Goal: Task Accomplishment & Management: Manage account settings

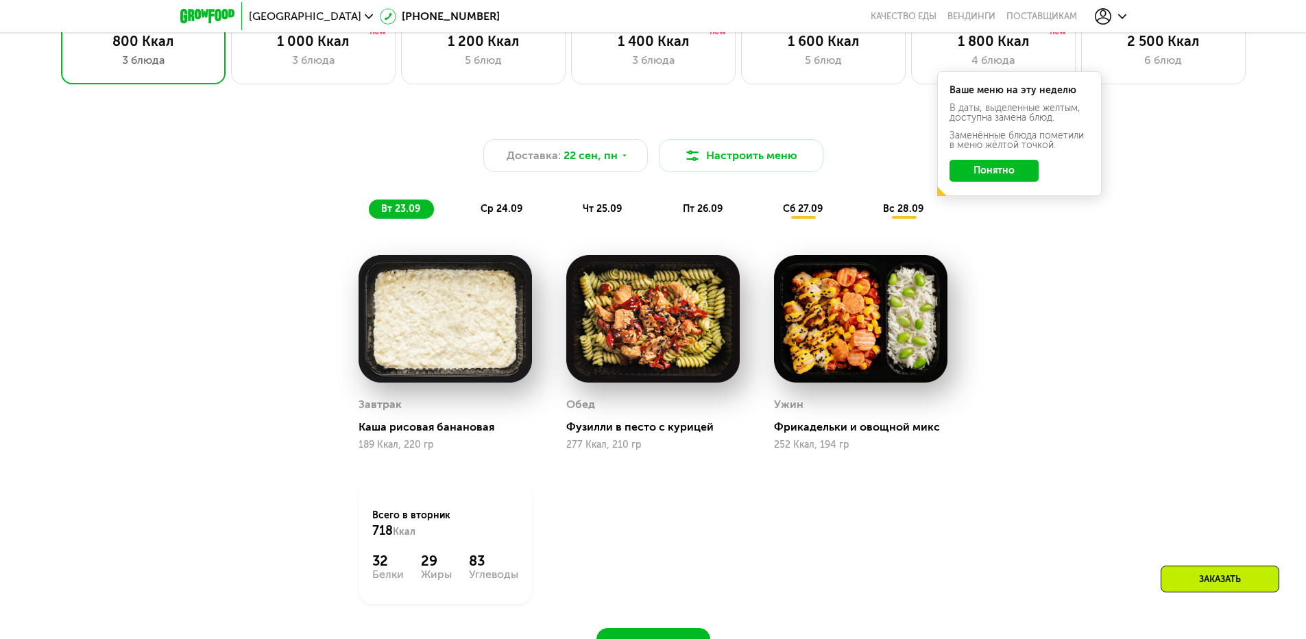
scroll to position [1028, 0]
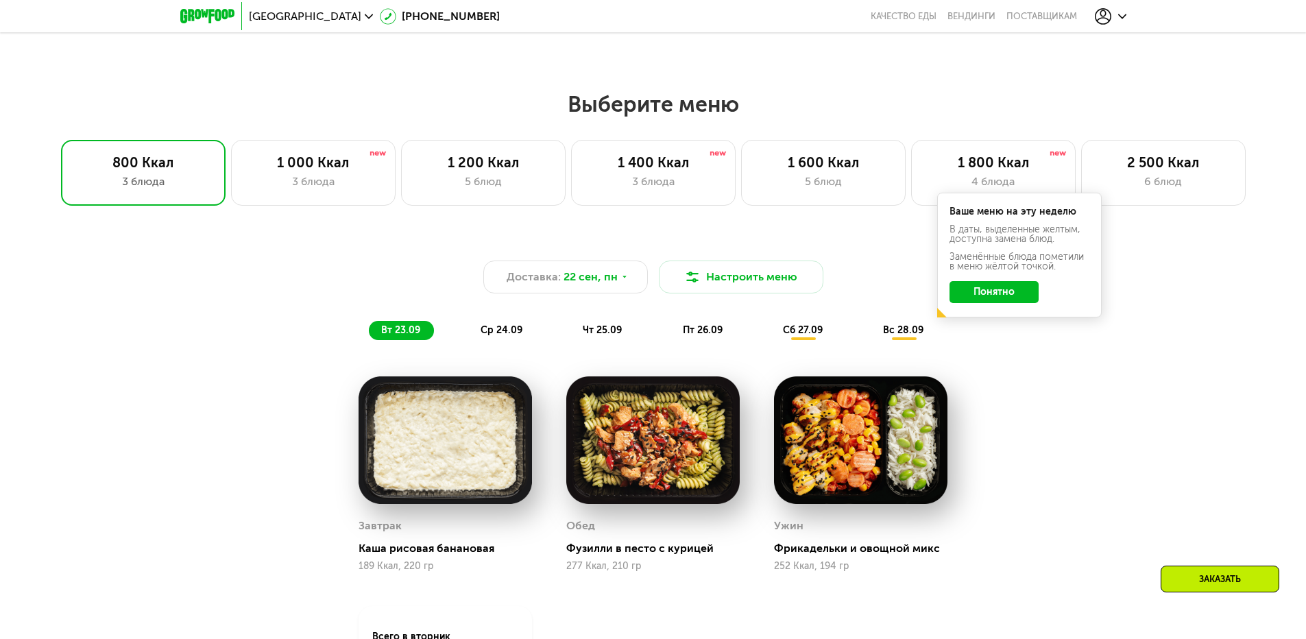
click at [1015, 299] on button "Понятно" at bounding box center [993, 292] width 89 height 22
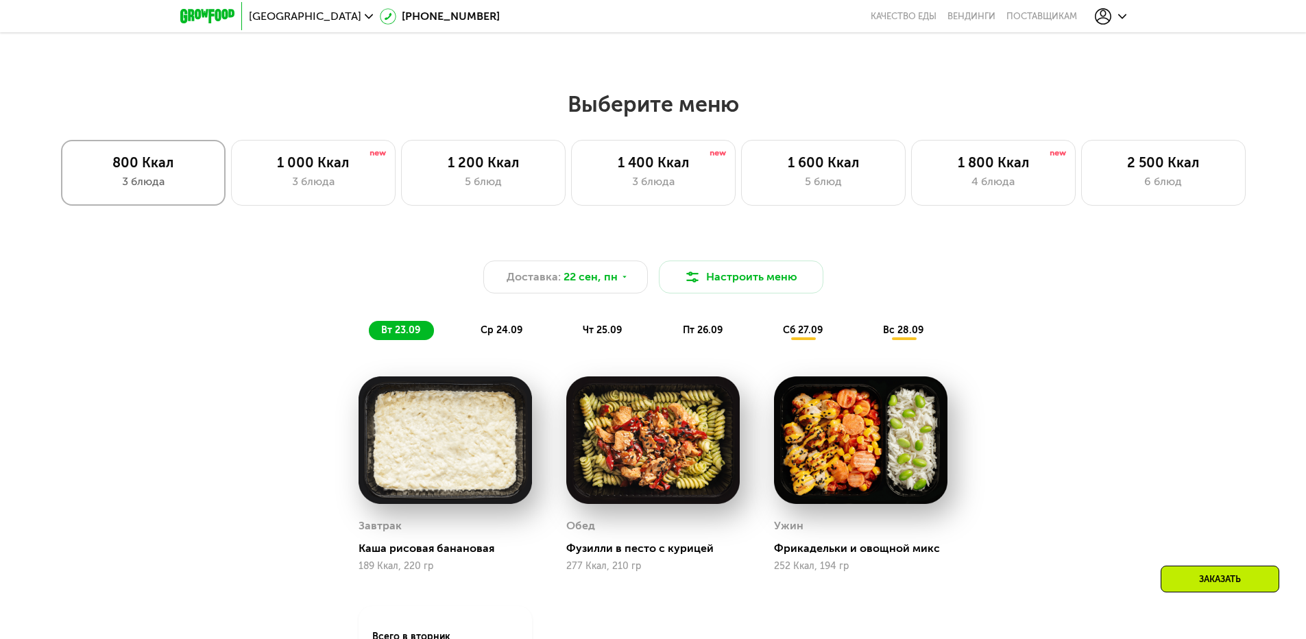
click at [125, 159] on div "800 Ккал" at bounding box center [143, 162] width 136 height 16
click at [291, 163] on div "1 000 Ккал" at bounding box center [313, 162] width 136 height 16
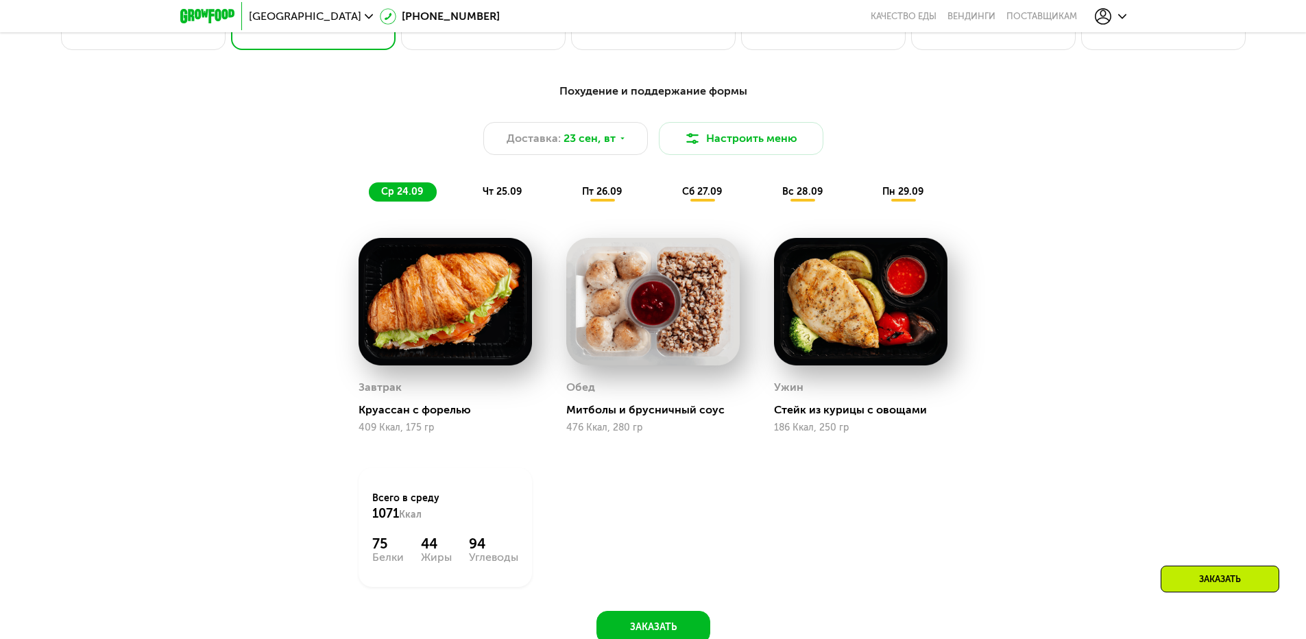
scroll to position [1097, 0]
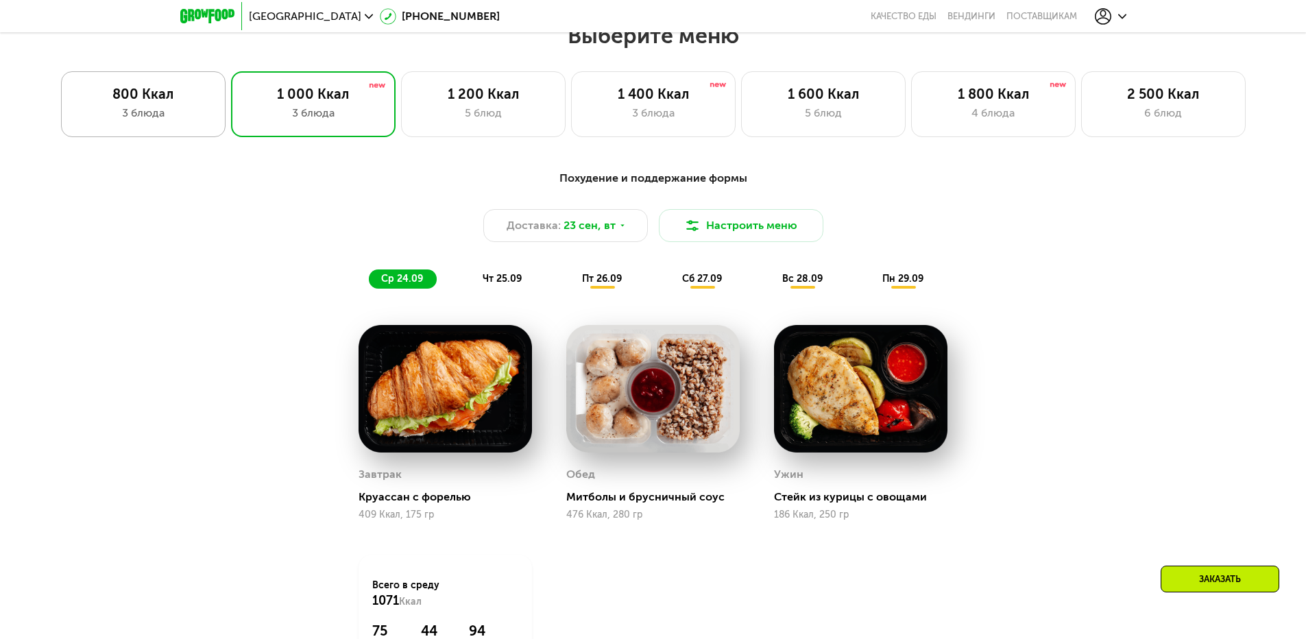
click at [135, 106] on div "800 Ккал 3 блюда" at bounding box center [143, 104] width 165 height 66
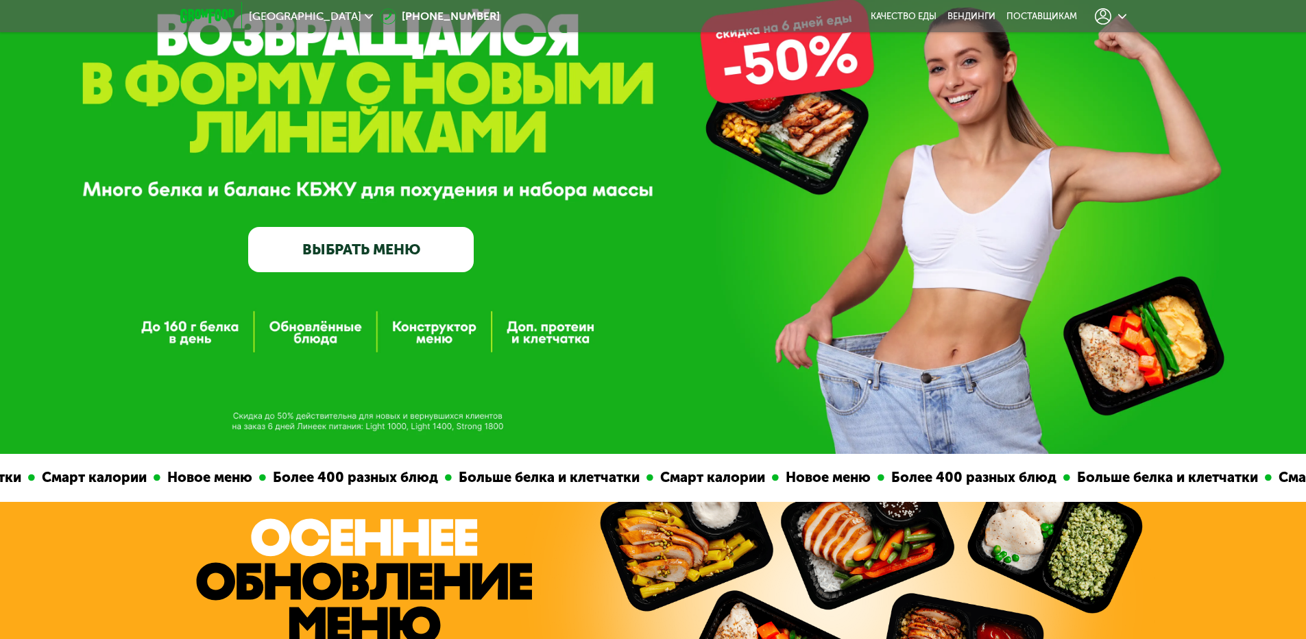
scroll to position [0, 0]
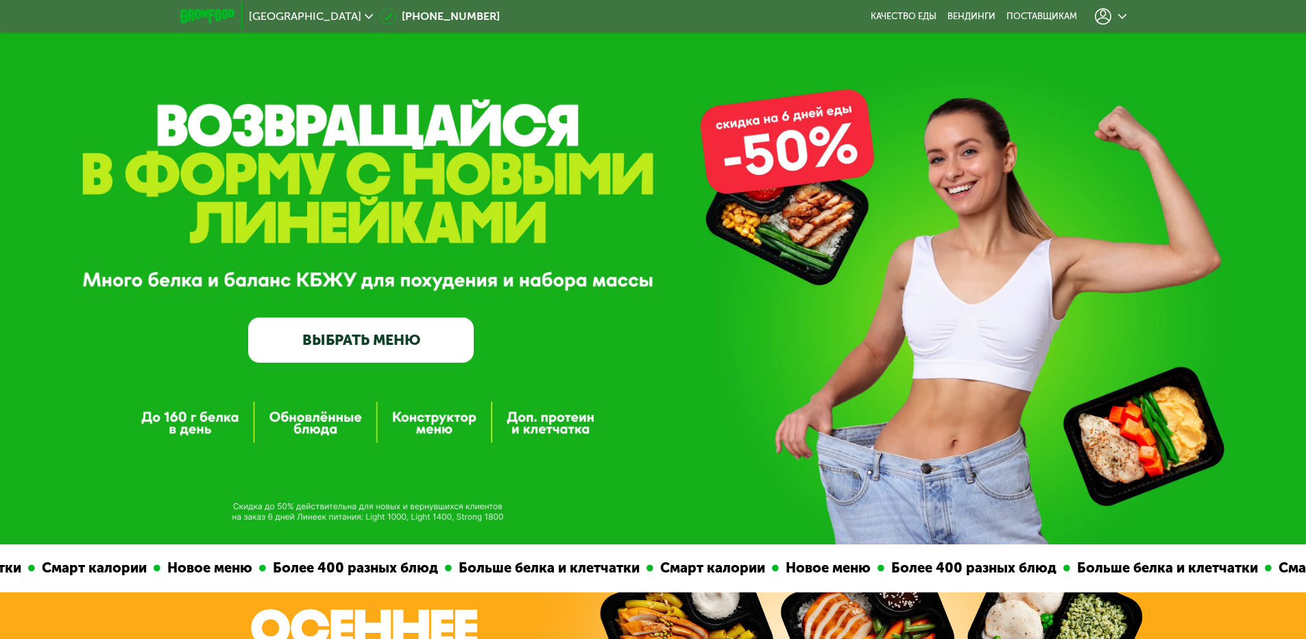
click at [1124, 18] on icon at bounding box center [1122, 16] width 8 height 8
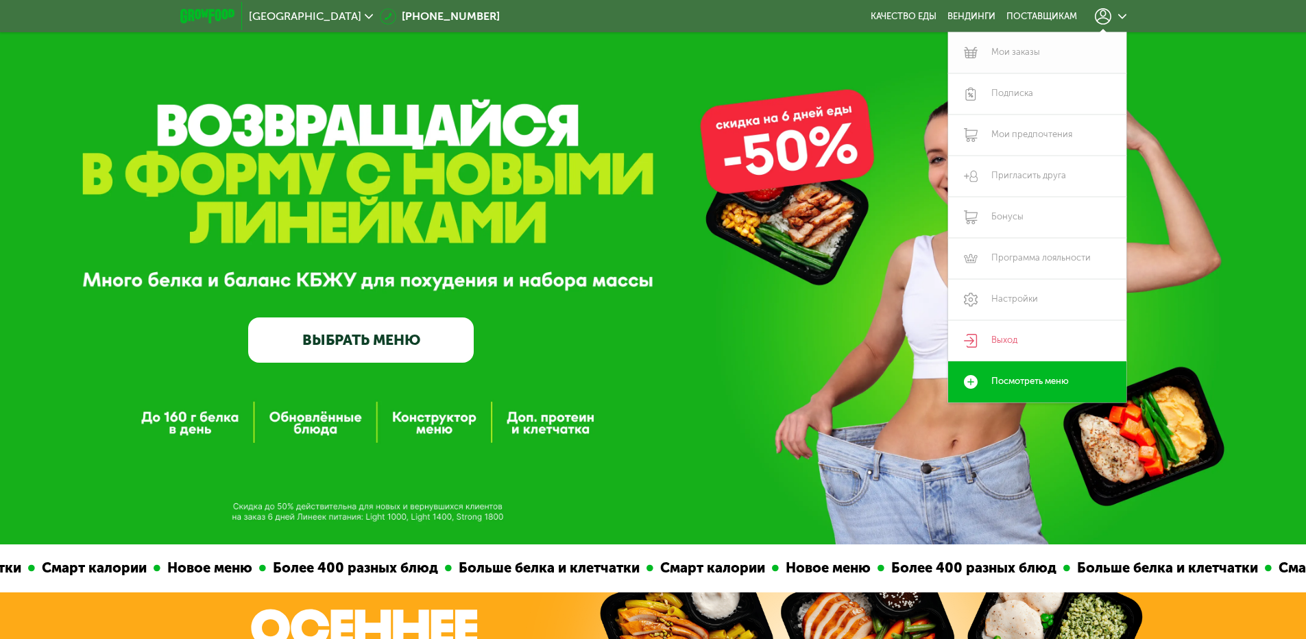
click at [1018, 49] on link "Мои заказы" at bounding box center [1037, 52] width 178 height 41
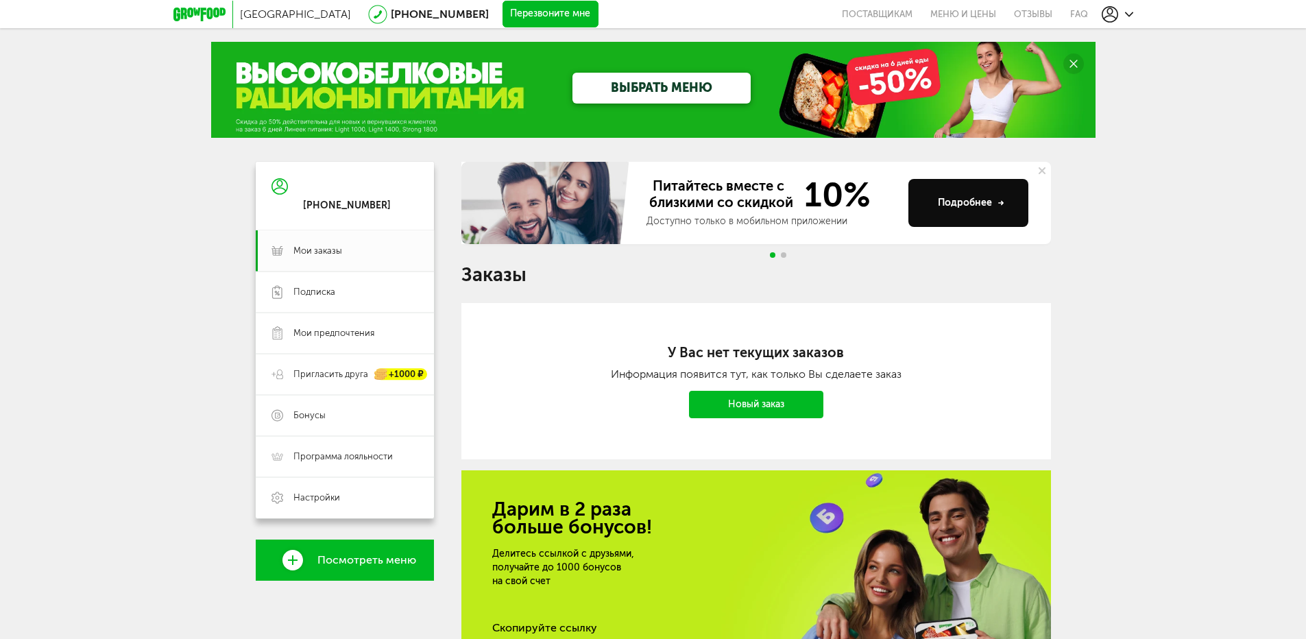
scroll to position [69, 0]
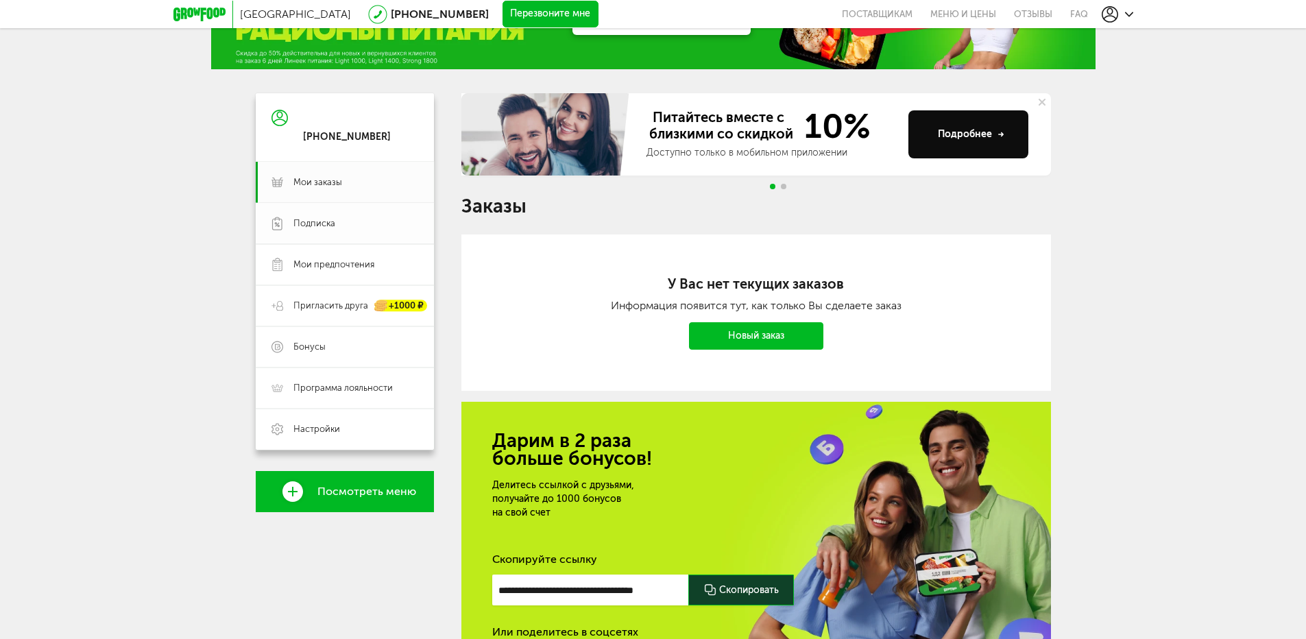
click at [313, 224] on span "Подписка" at bounding box center [314, 223] width 42 height 12
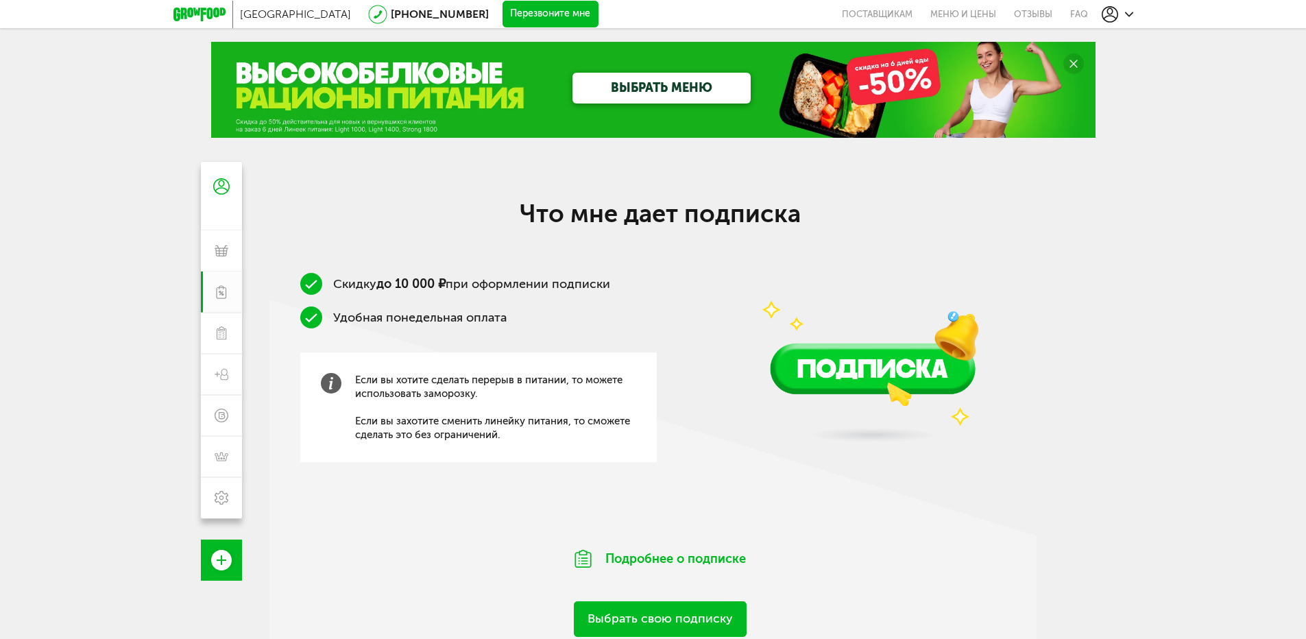
scroll to position [206, 0]
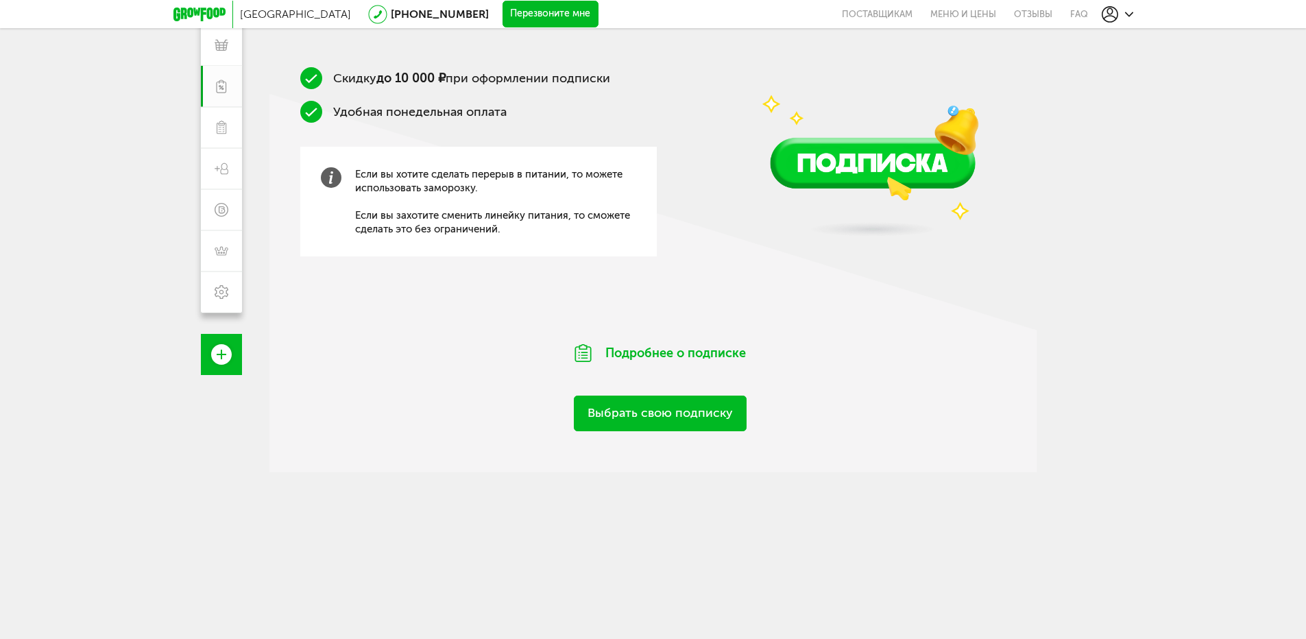
click at [638, 409] on link "Выбрать свою подписку" at bounding box center [660, 413] width 173 height 35
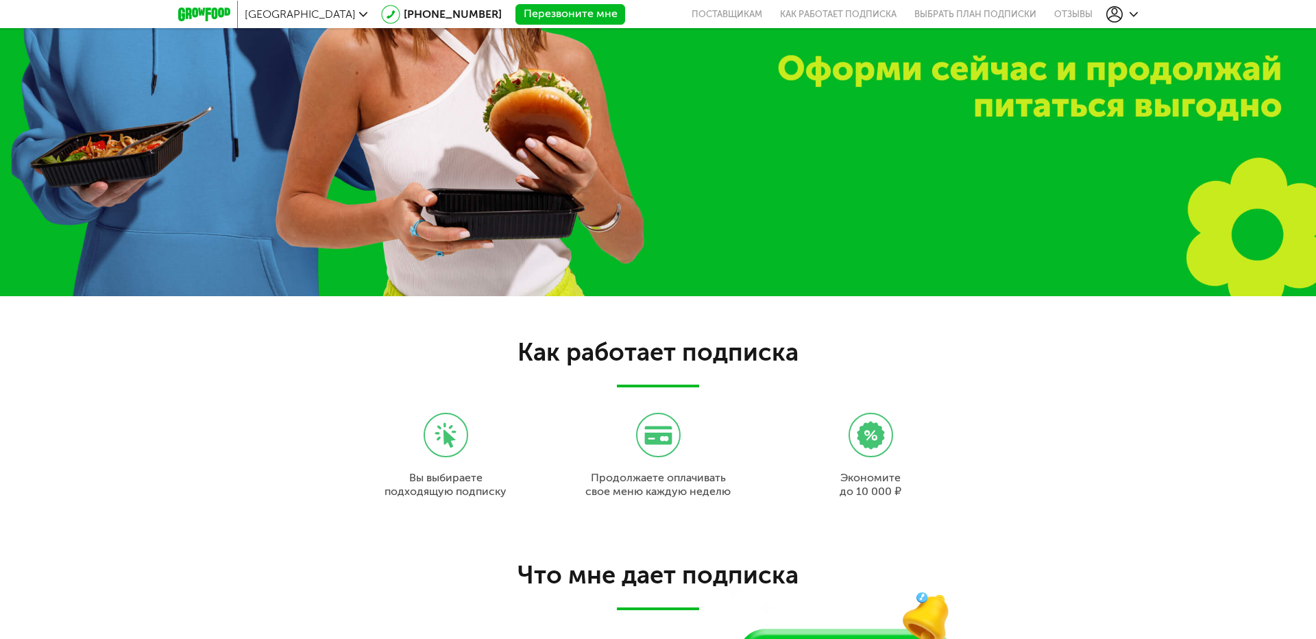
scroll to position [1295, 0]
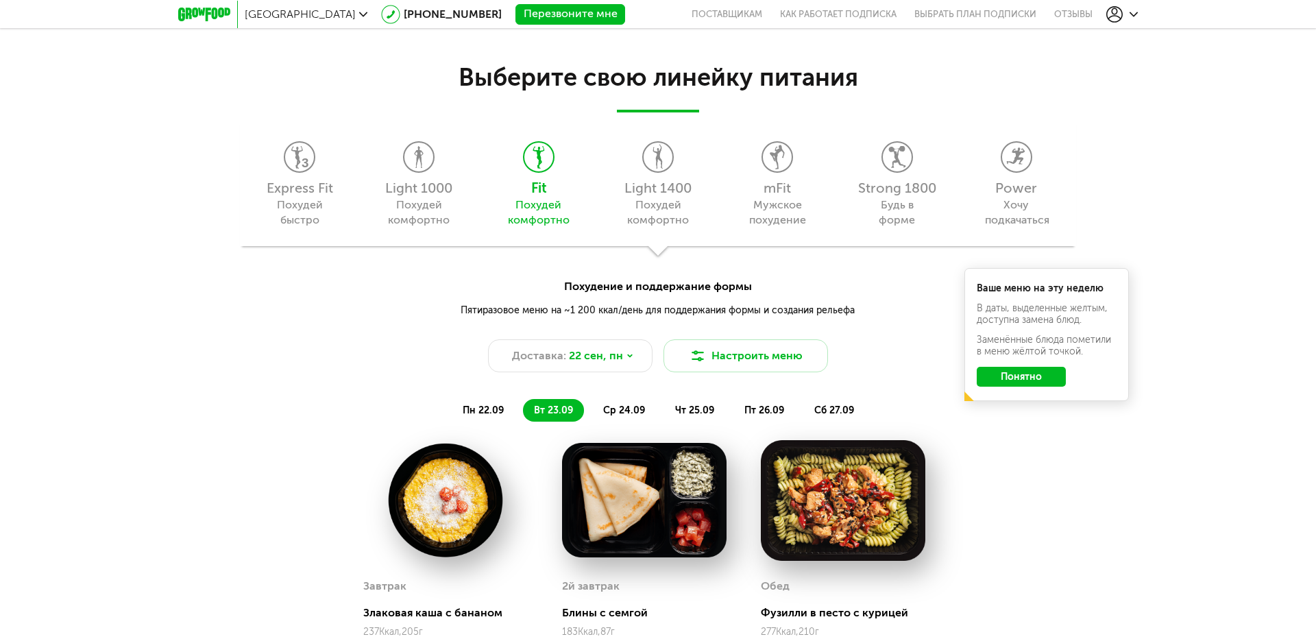
click at [1016, 377] on button "Понятно" at bounding box center [1021, 377] width 89 height 20
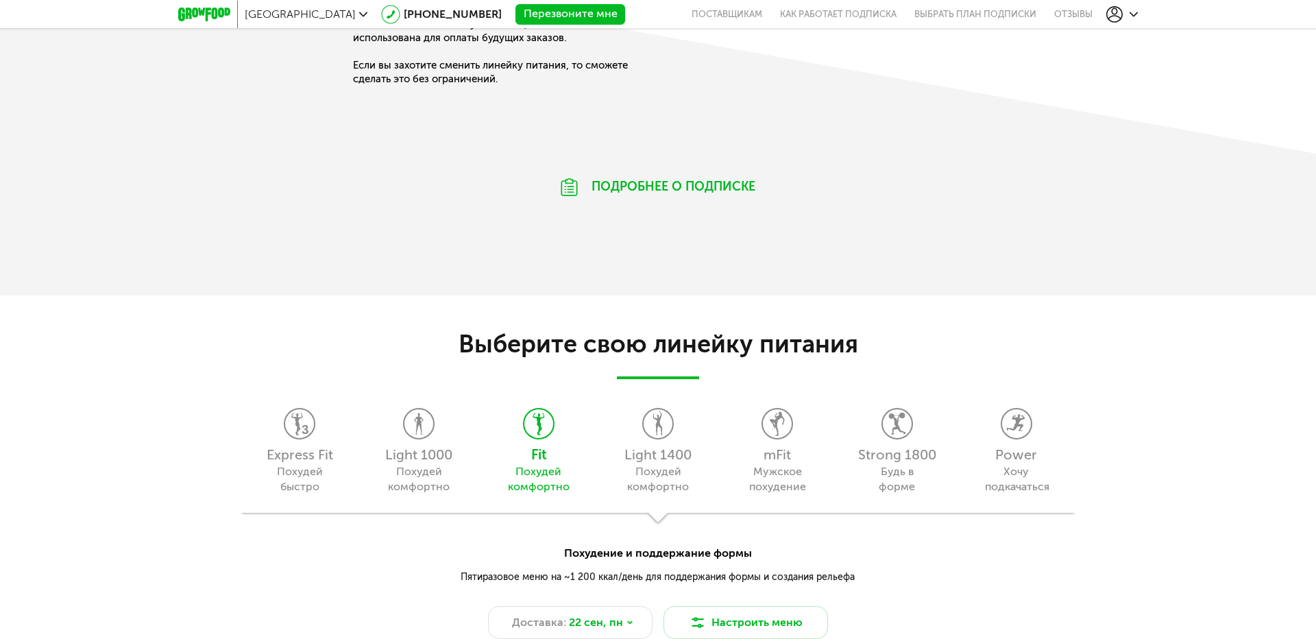
scroll to position [1021, 0]
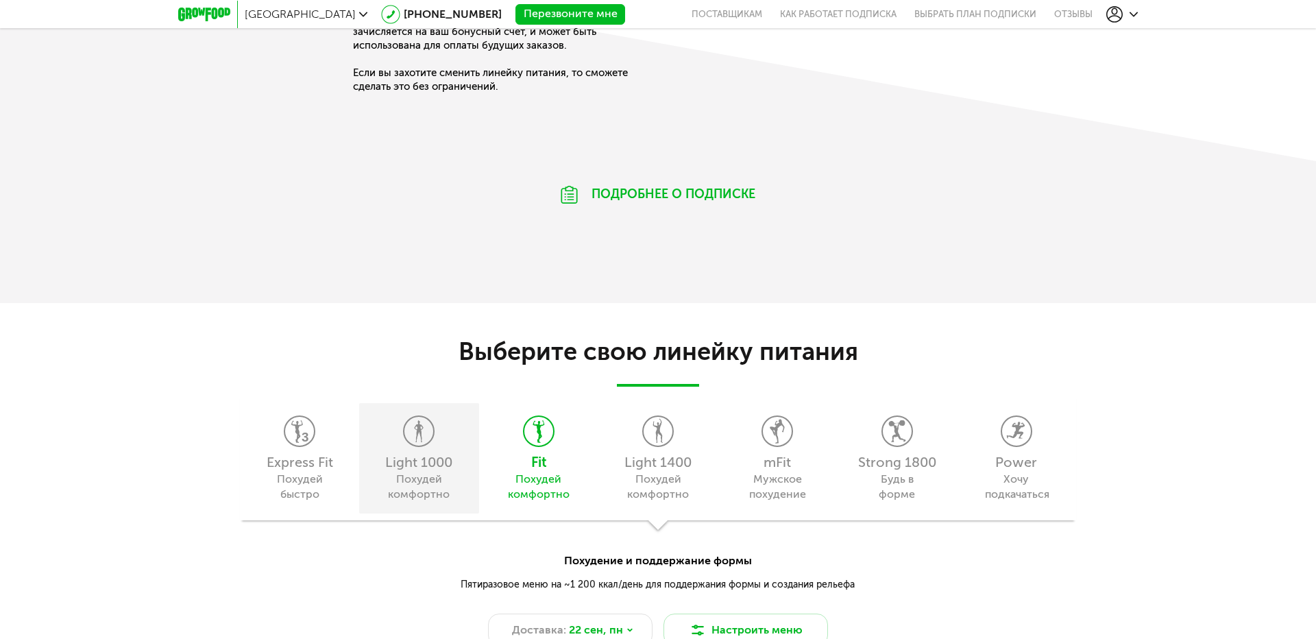
click at [416, 433] on icon at bounding box center [418, 431] width 29 height 30
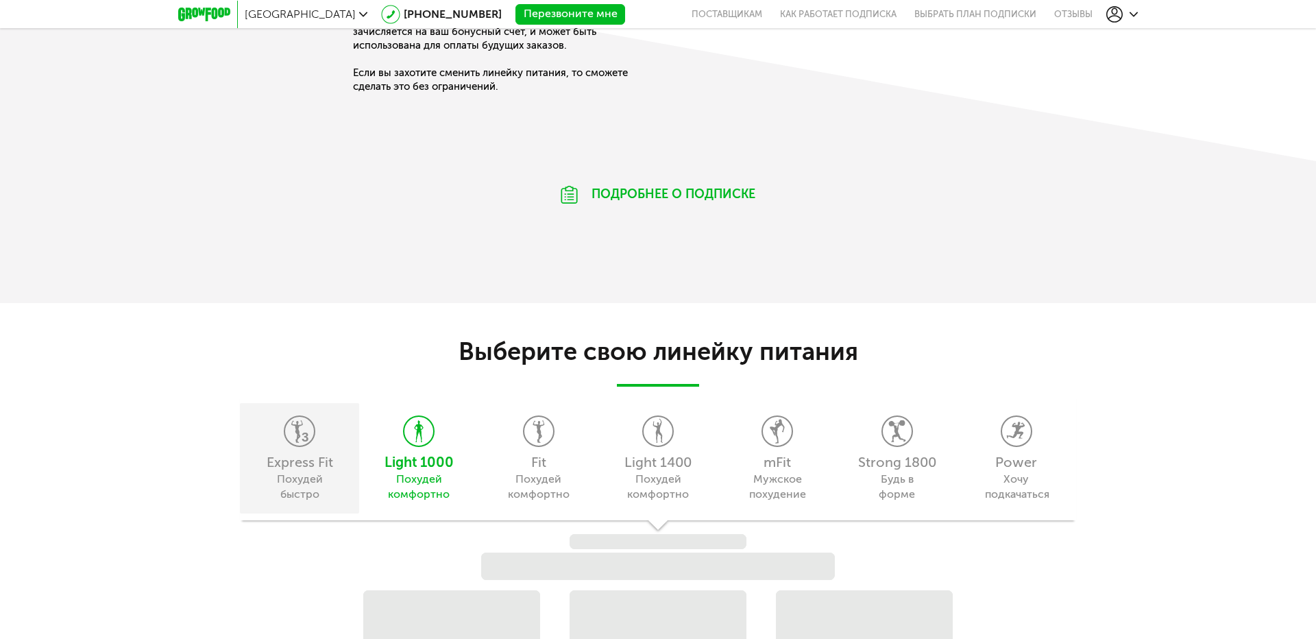
click at [297, 432] on use at bounding box center [300, 431] width 18 height 23
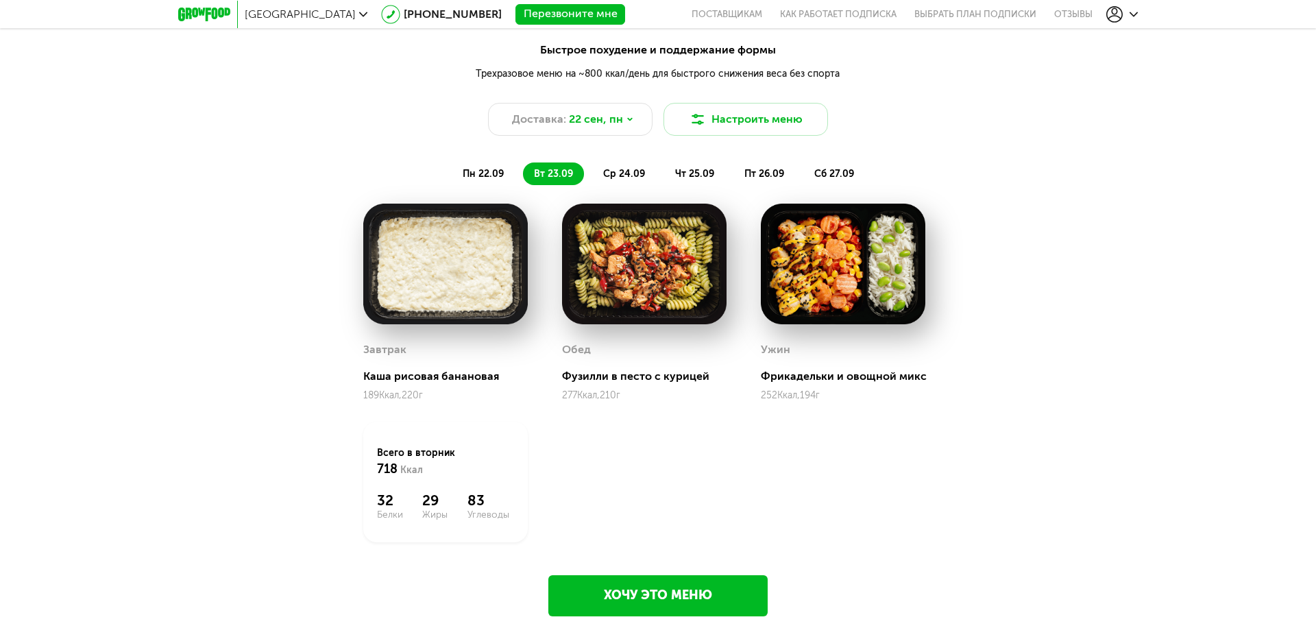
scroll to position [1295, 0]
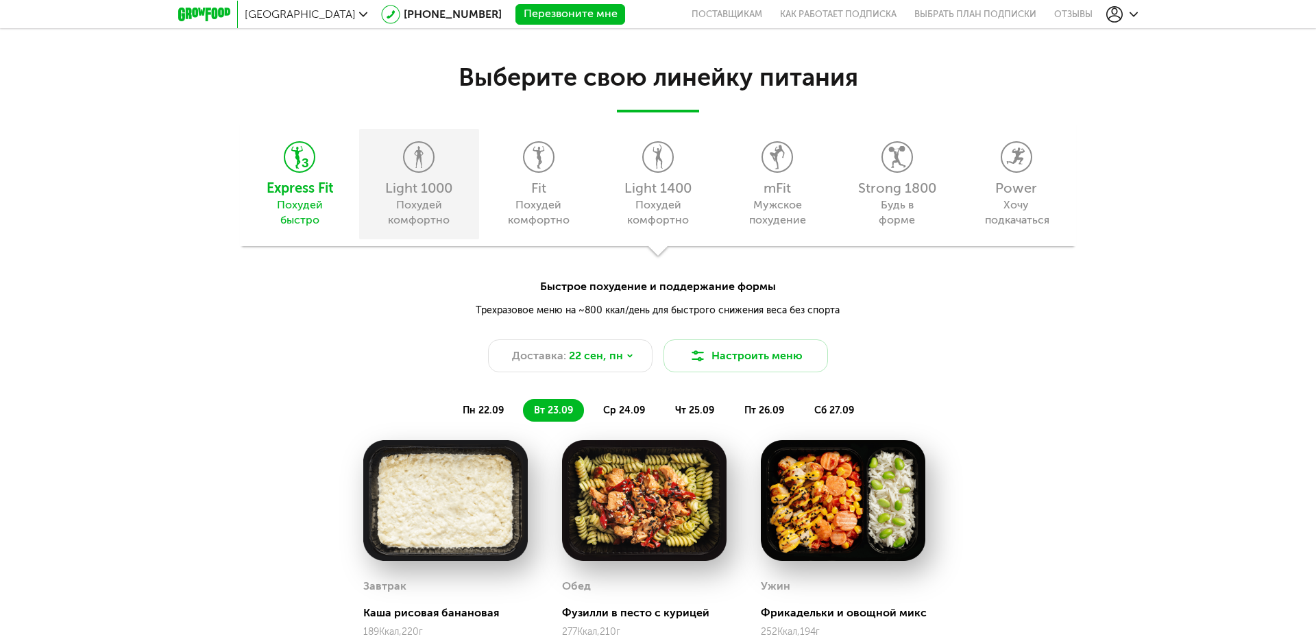
click at [419, 147] on use at bounding box center [419, 157] width 9 height 22
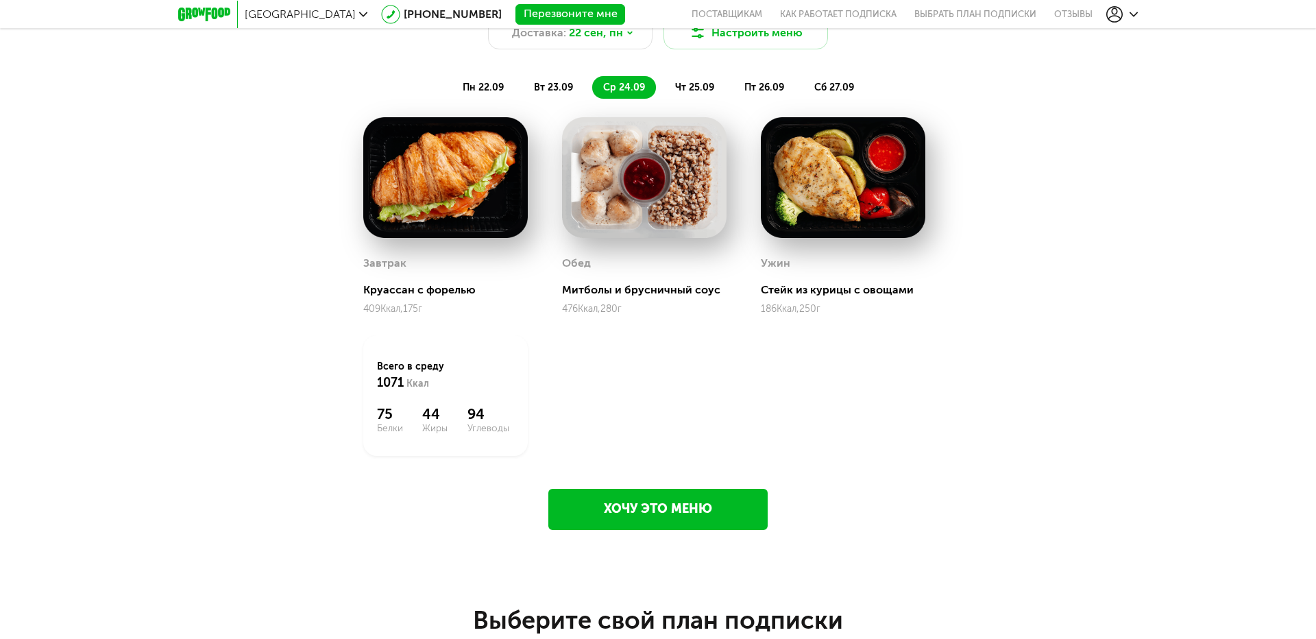
scroll to position [1501, 0]
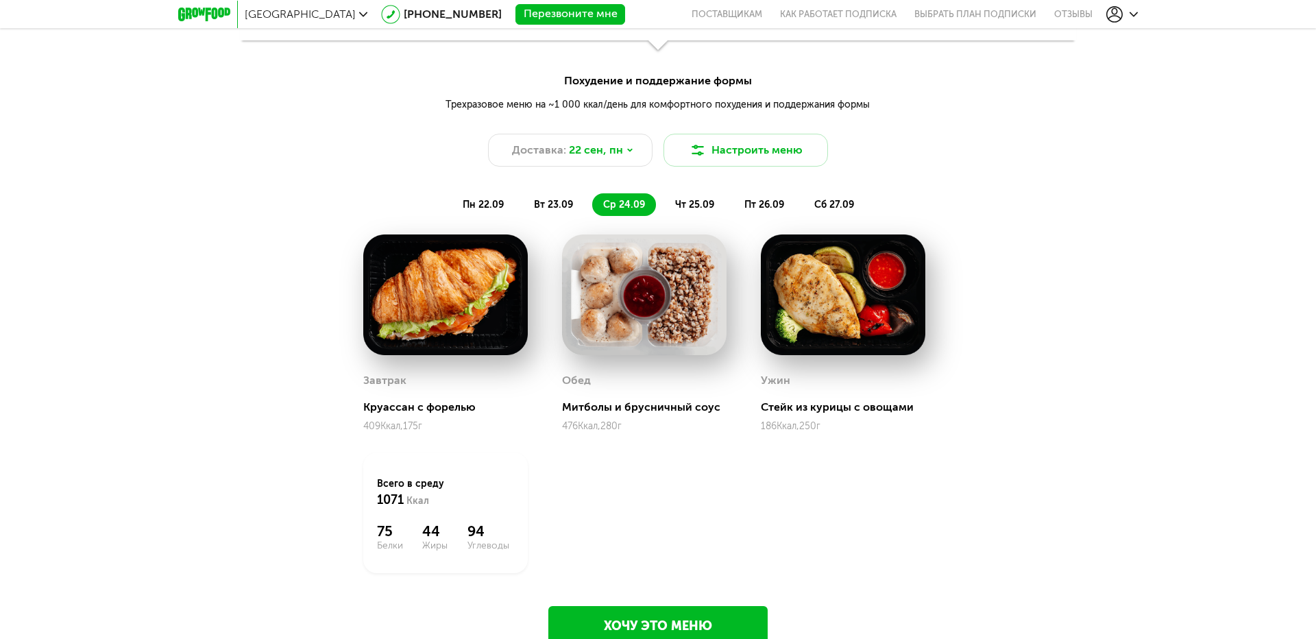
click at [692, 205] on span "чт 25.09" at bounding box center [694, 205] width 39 height 12
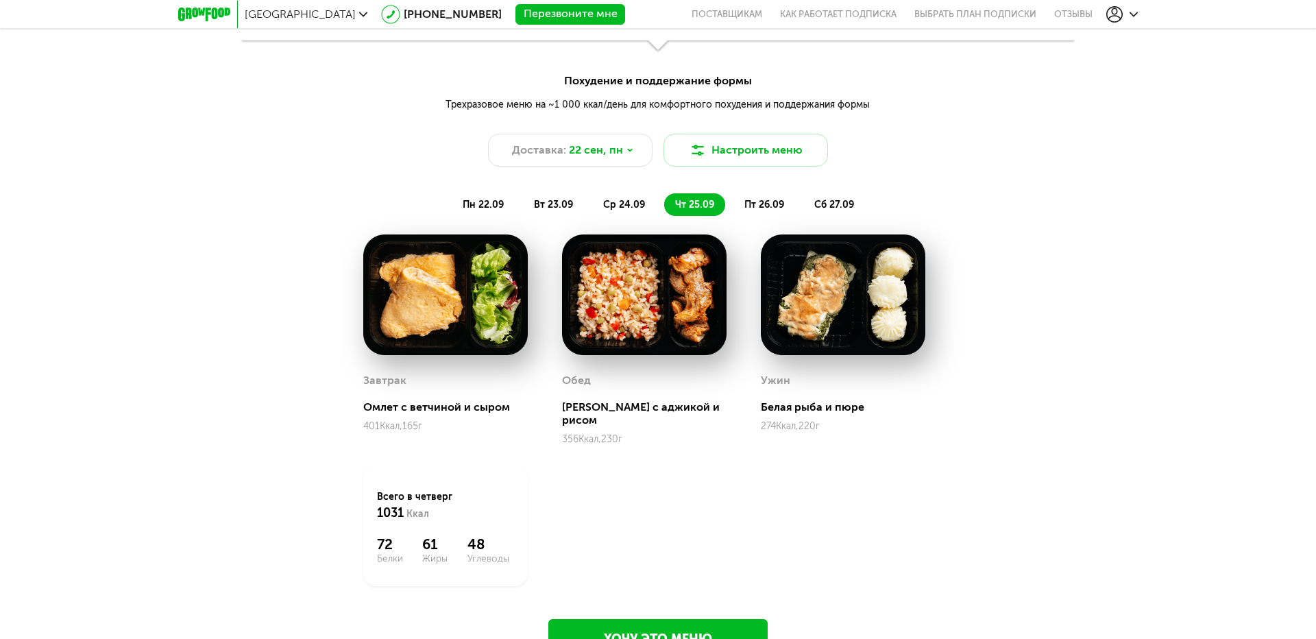
click at [596, 209] on li "ср 24.09" at bounding box center [624, 204] width 64 height 23
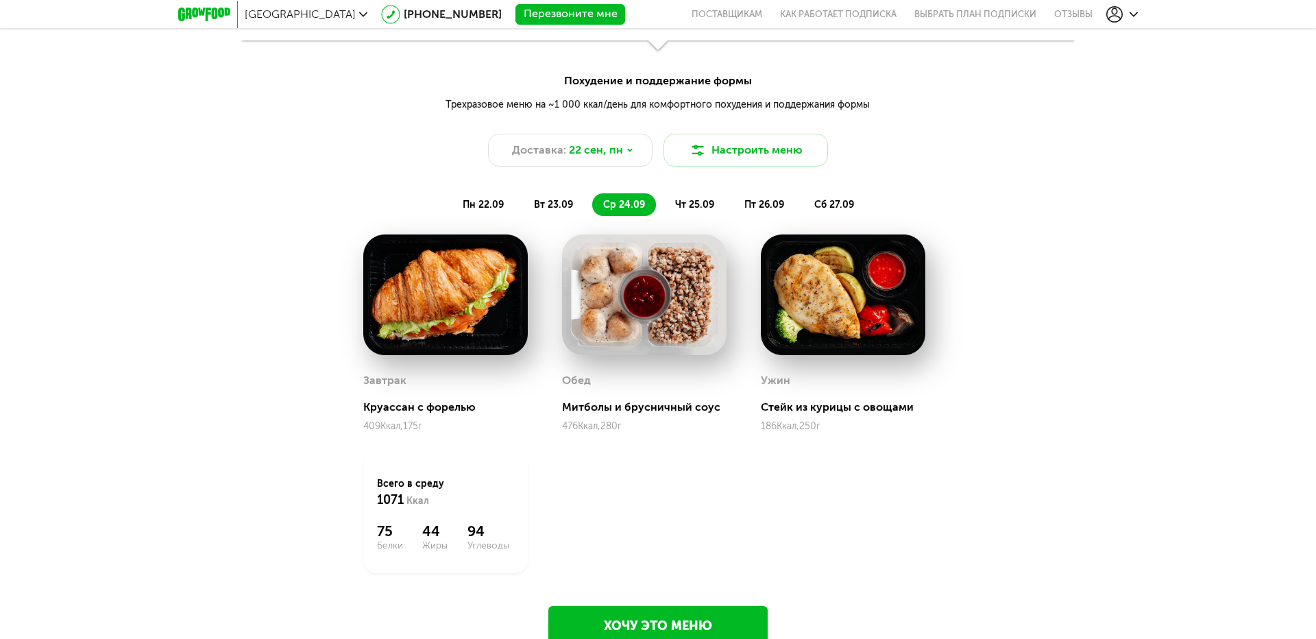
click at [690, 204] on span "чт 25.09" at bounding box center [694, 205] width 39 height 12
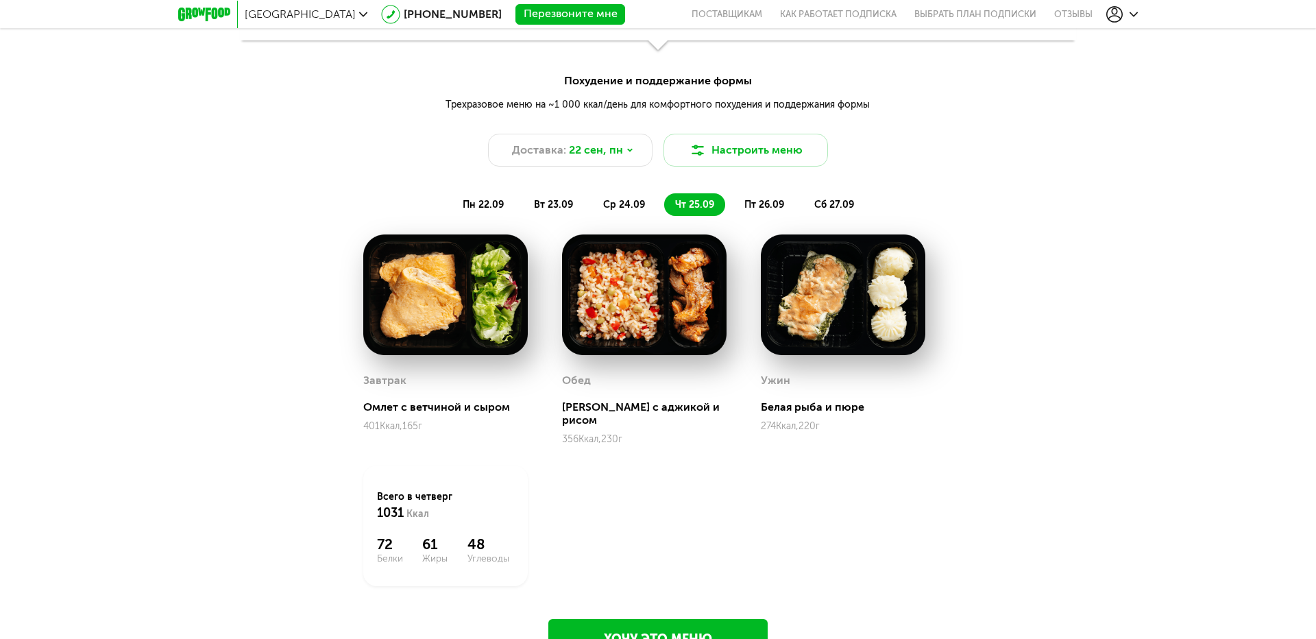
click at [758, 206] on span "пт 26.09" at bounding box center [764, 205] width 40 height 12
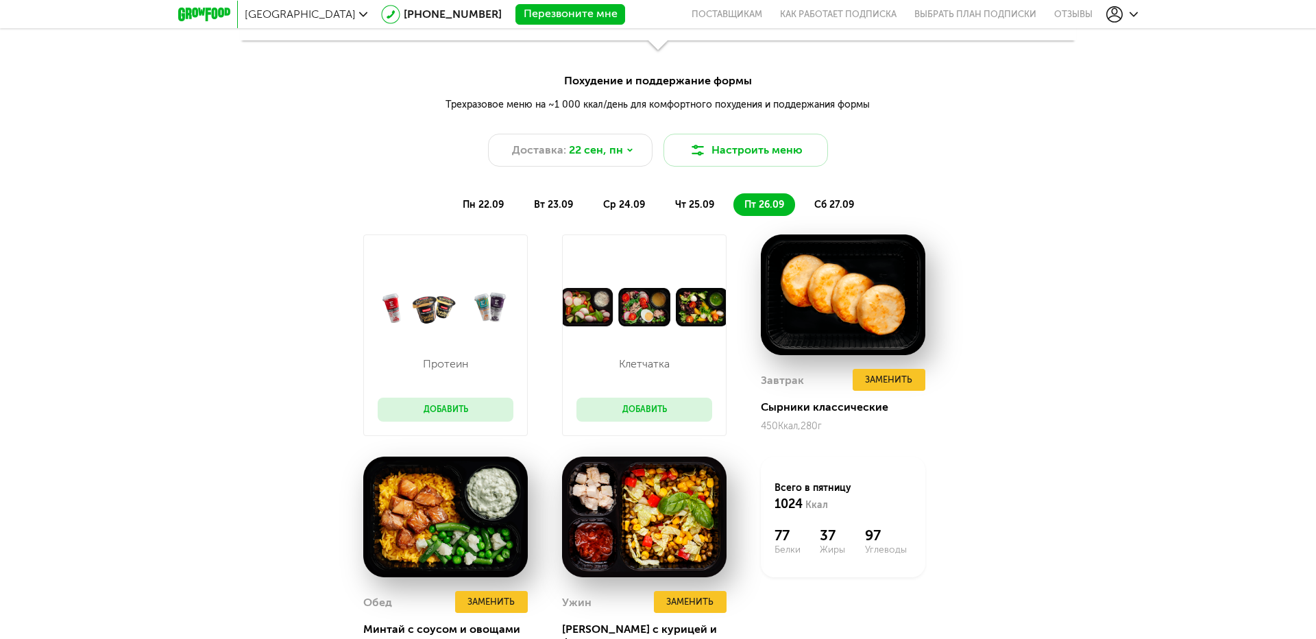
scroll to position [1569, 0]
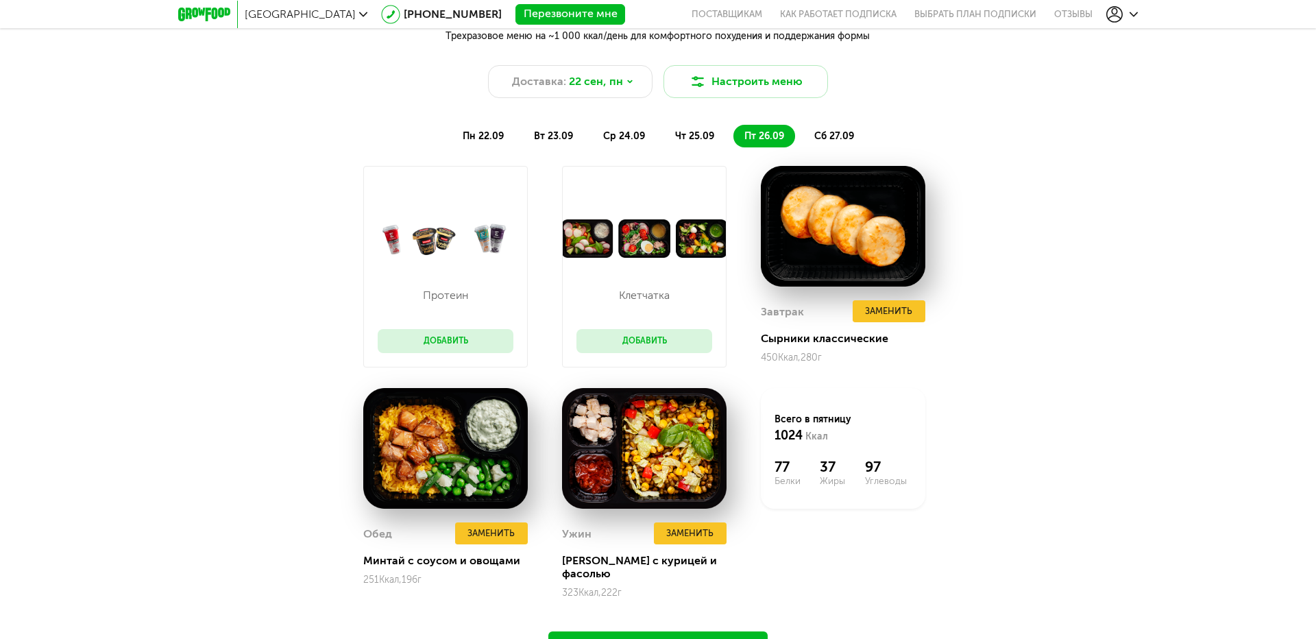
click at [837, 133] on span "сб 27.09" at bounding box center [834, 136] width 40 height 12
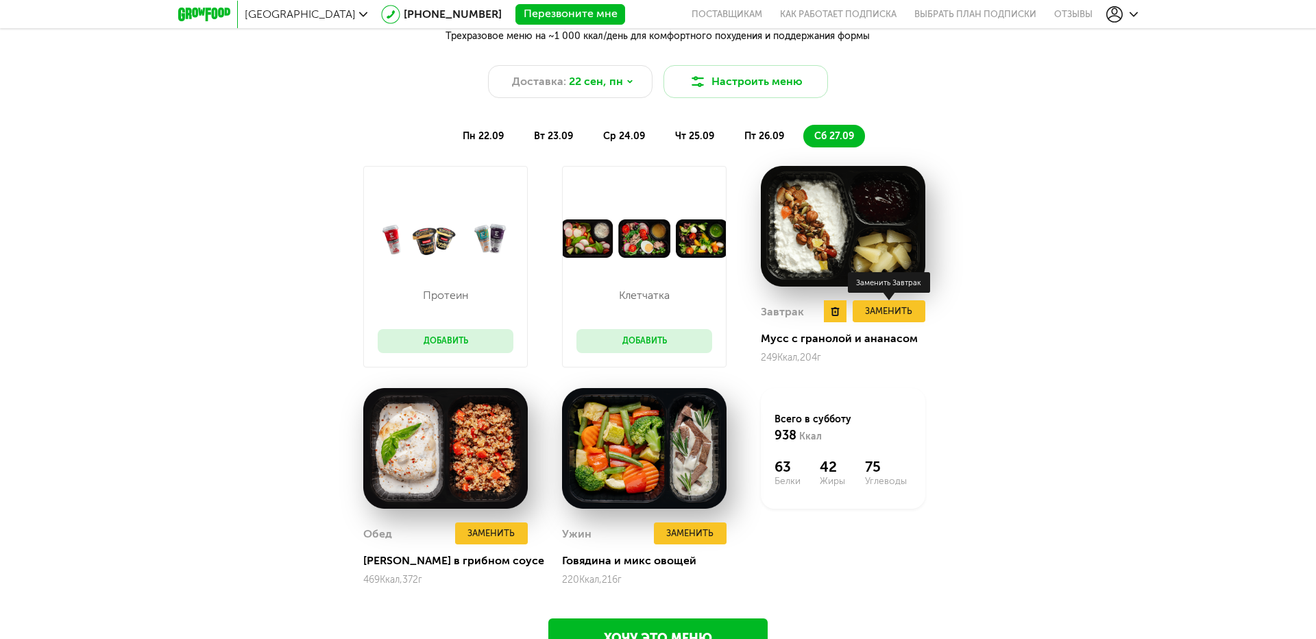
click at [876, 312] on button "Заменить" at bounding box center [889, 311] width 73 height 23
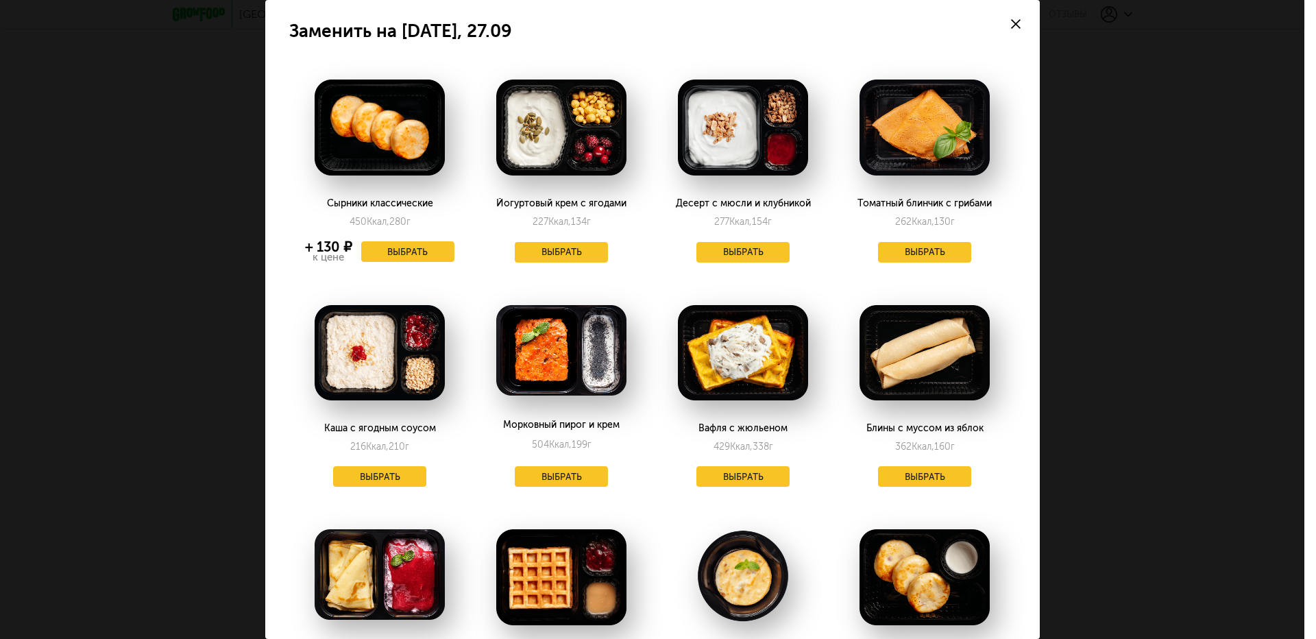
click at [1016, 27] on icon at bounding box center [1016, 24] width 10 height 10
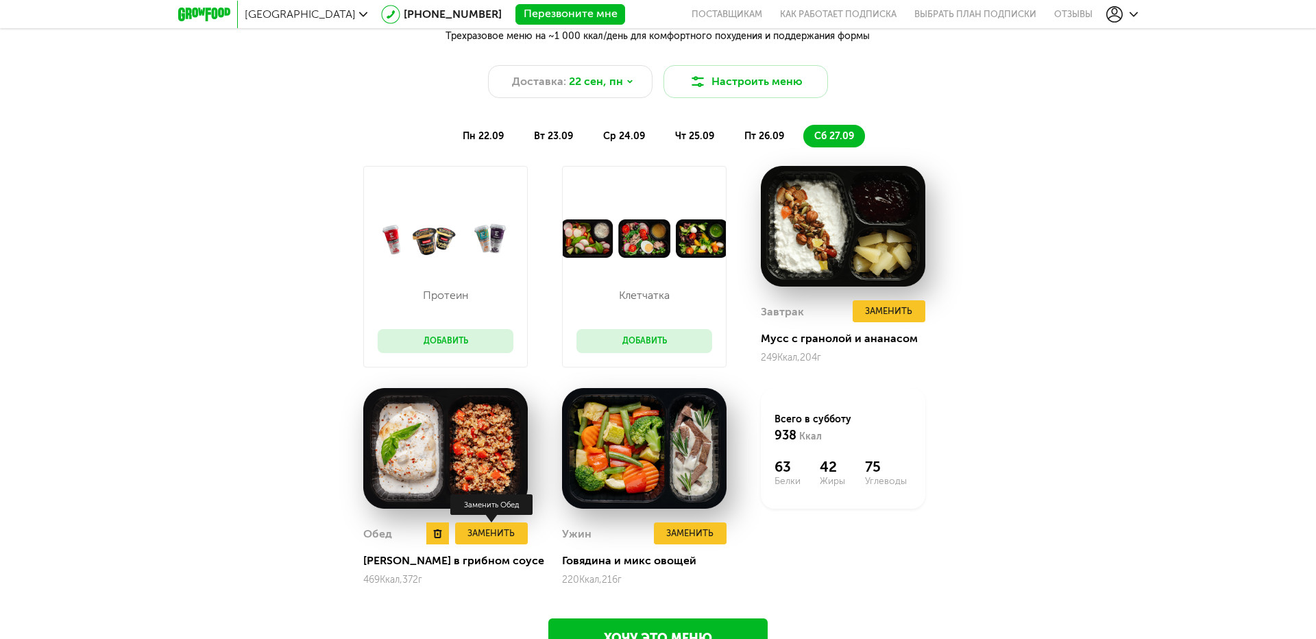
click at [481, 532] on button "Заменить" at bounding box center [491, 533] width 73 height 23
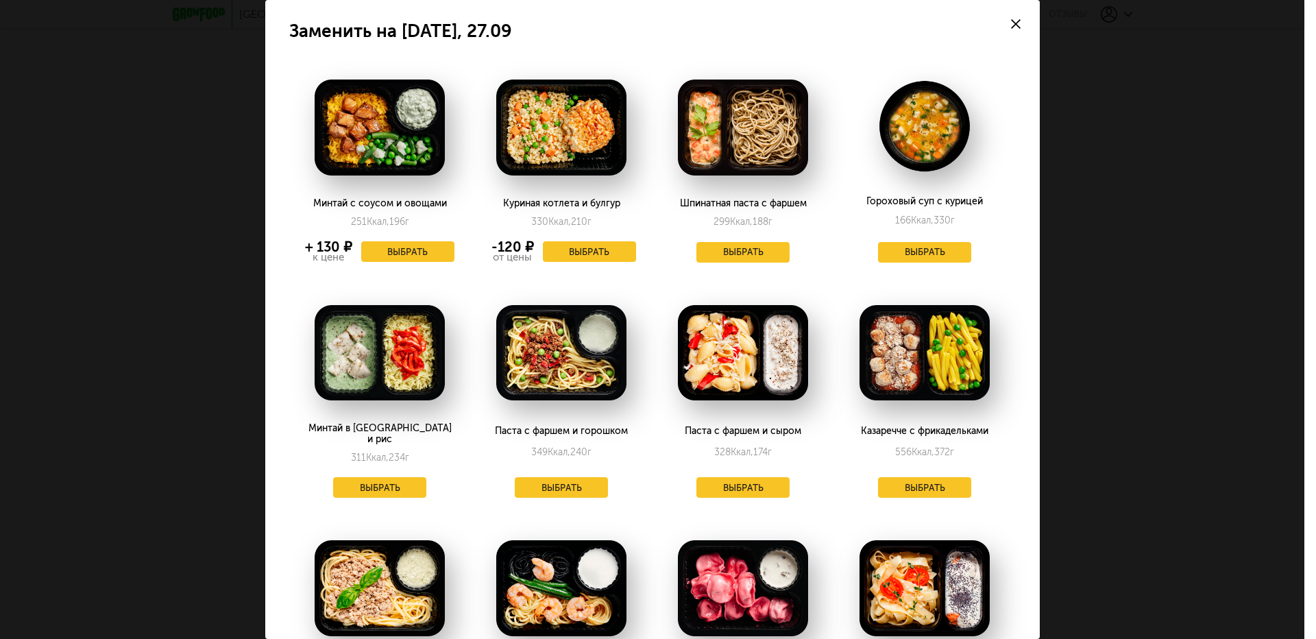
click at [1019, 21] on use at bounding box center [1016, 24] width 10 height 10
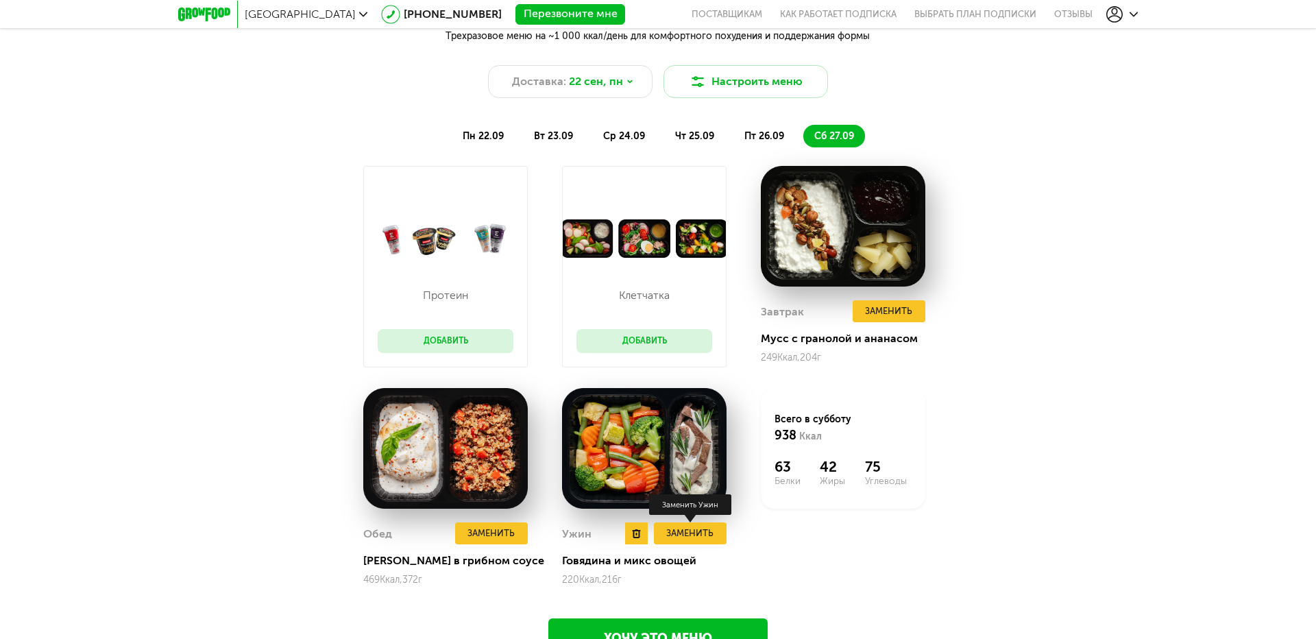
click at [673, 540] on button "Заменить" at bounding box center [690, 533] width 73 height 23
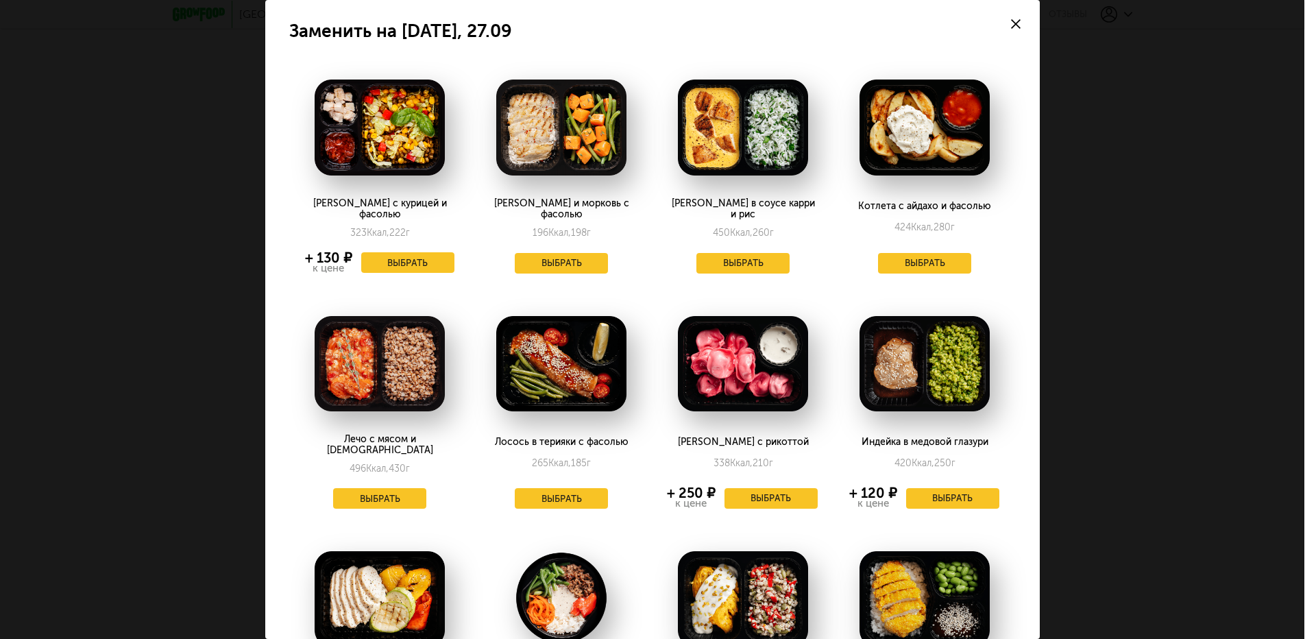
click at [1014, 22] on use at bounding box center [1016, 24] width 10 height 10
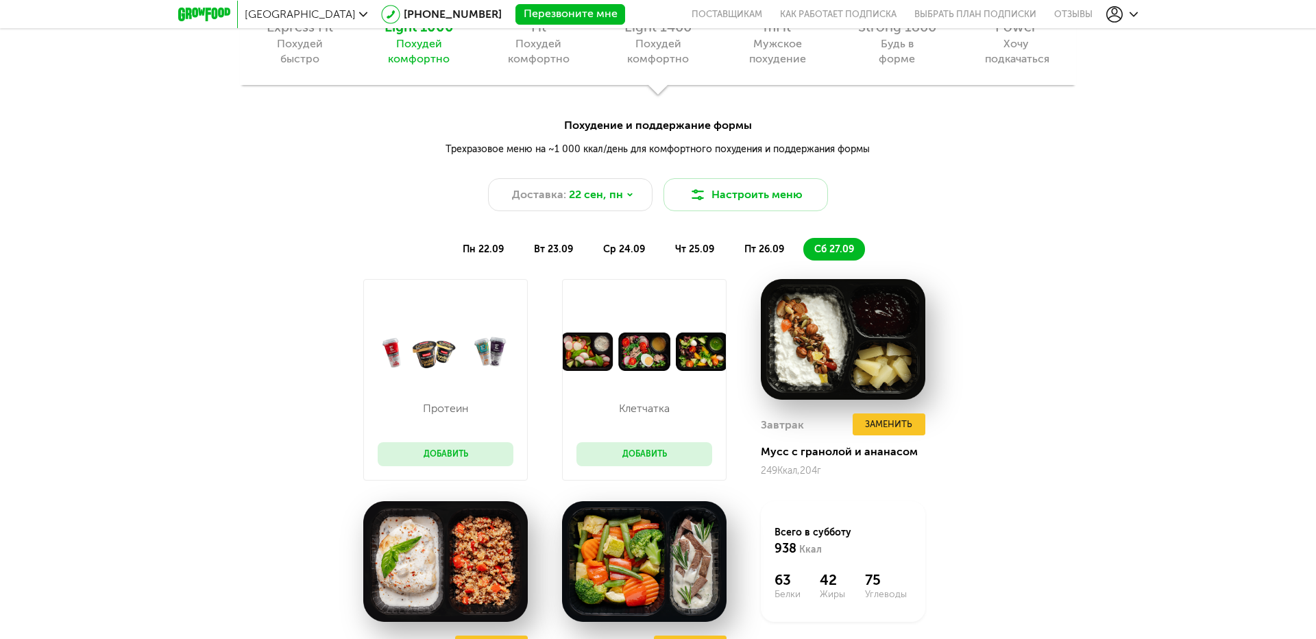
scroll to position [1432, 0]
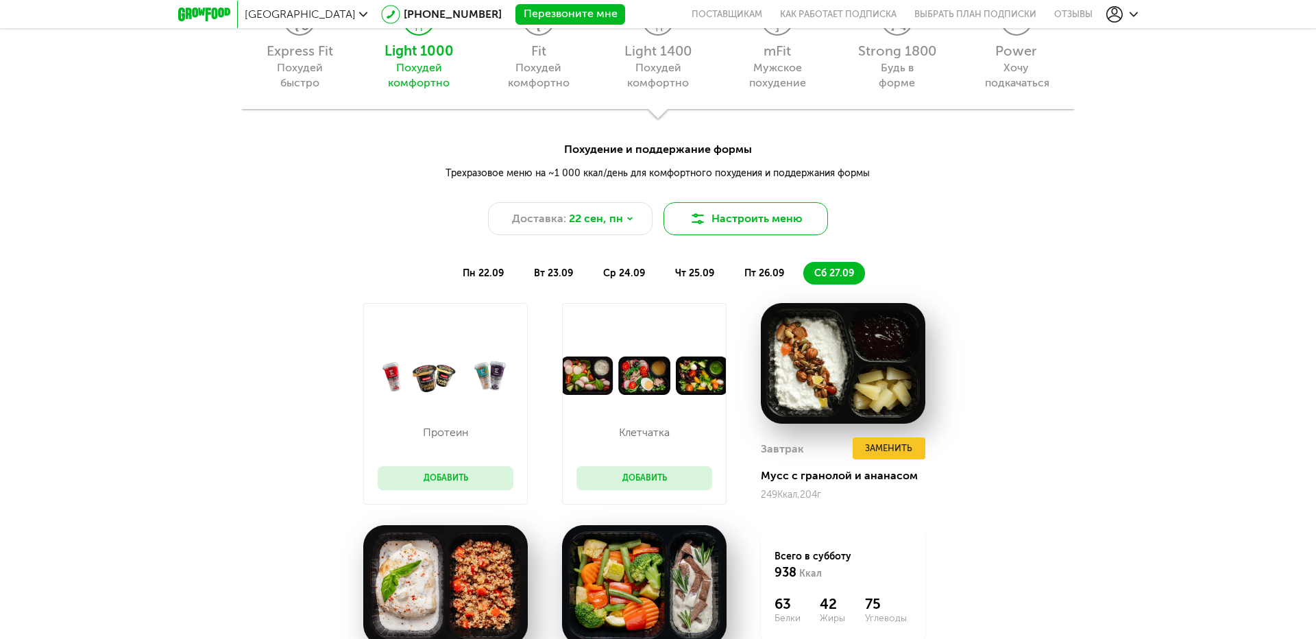
click at [734, 218] on button "Настроить меню" at bounding box center [746, 218] width 165 height 33
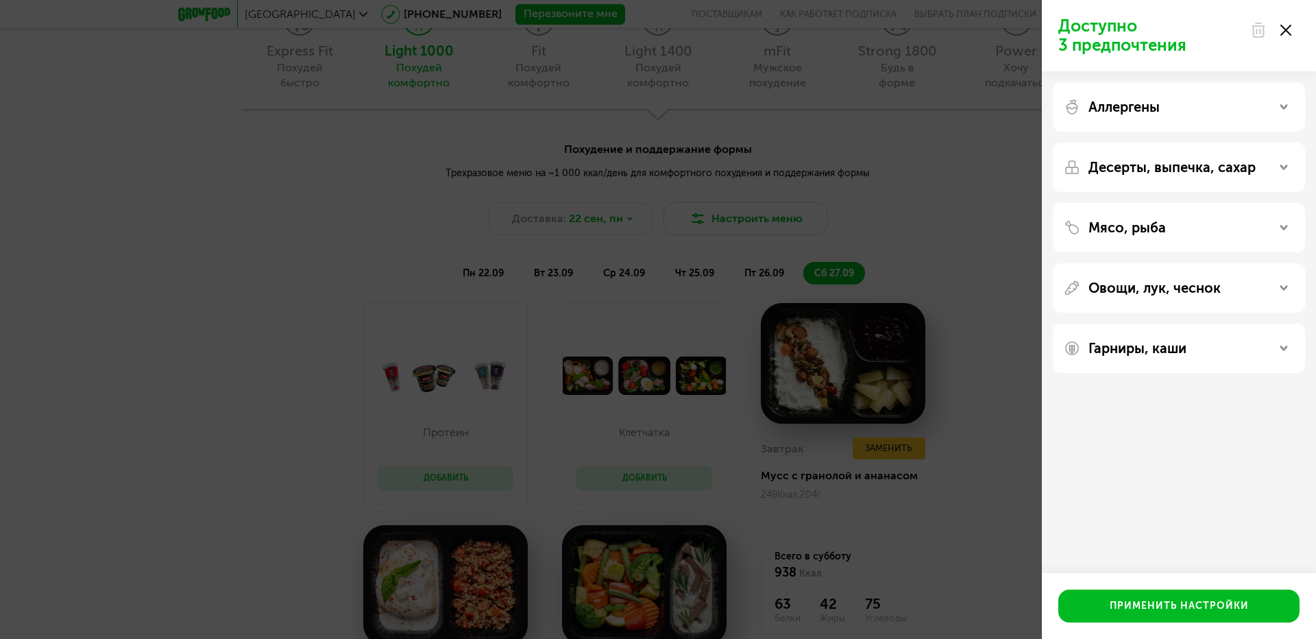
click at [1285, 25] on icon at bounding box center [1286, 30] width 11 height 11
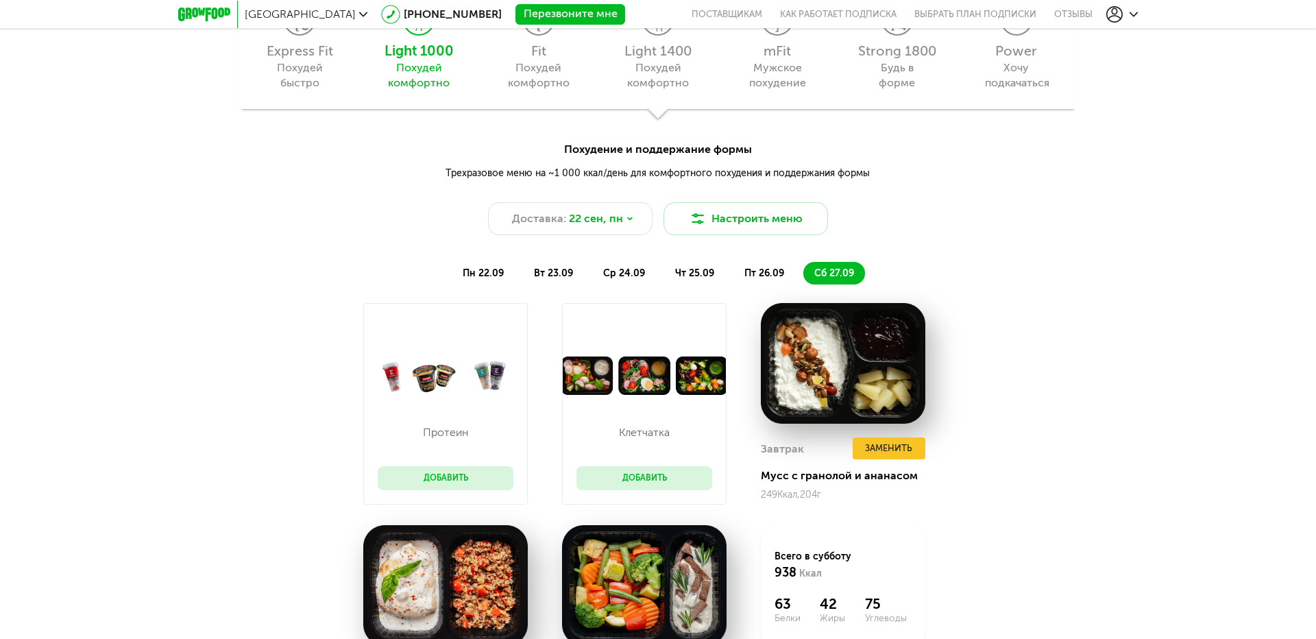
scroll to position [1226, 0]
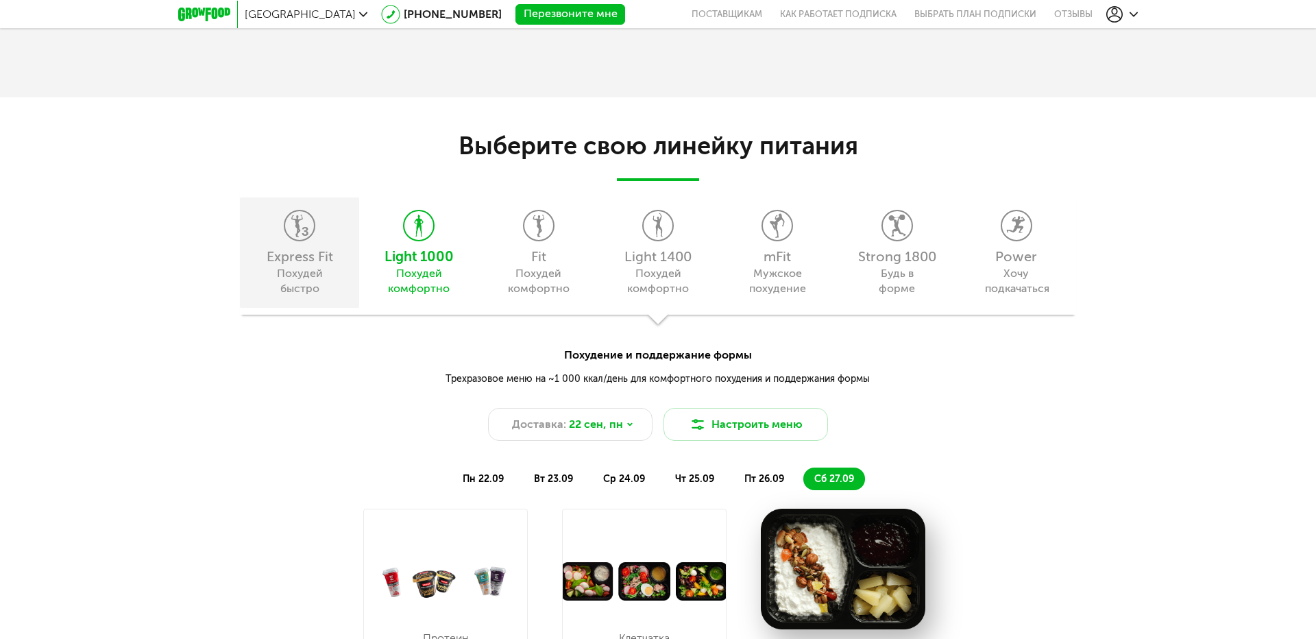
click at [281, 223] on div "Express Fit Похудей быстро" at bounding box center [299, 252] width 119 height 110
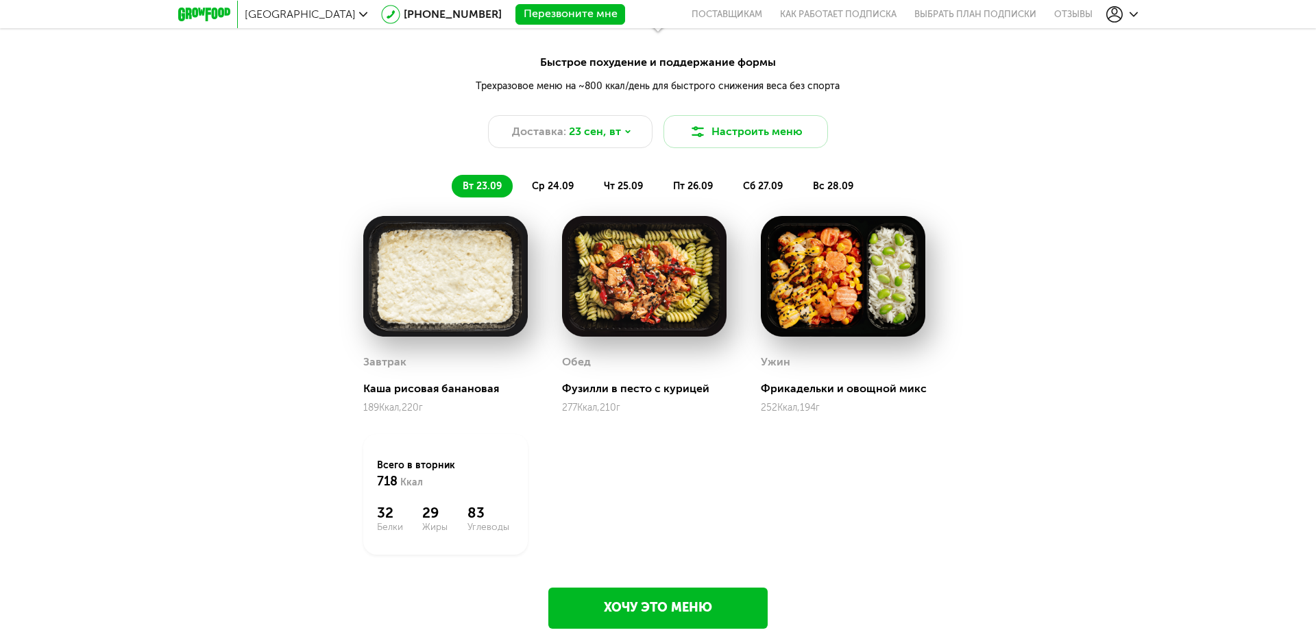
scroll to position [1501, 0]
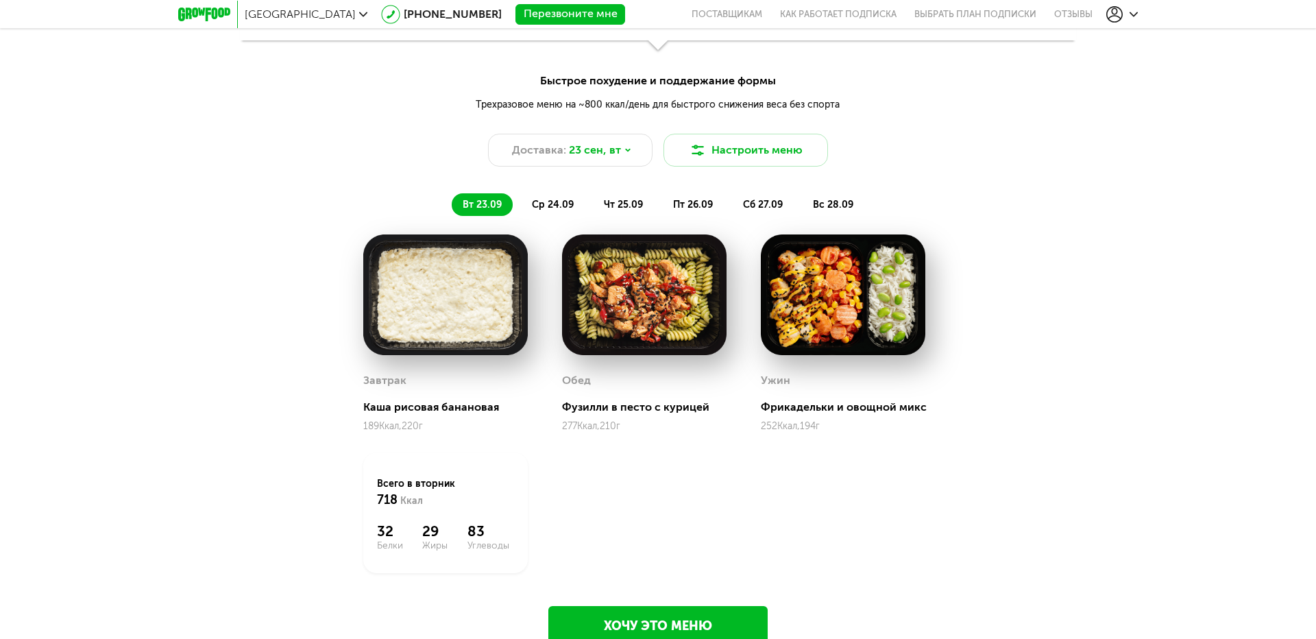
click at [549, 199] on span "ср 24.09" at bounding box center [553, 205] width 42 height 12
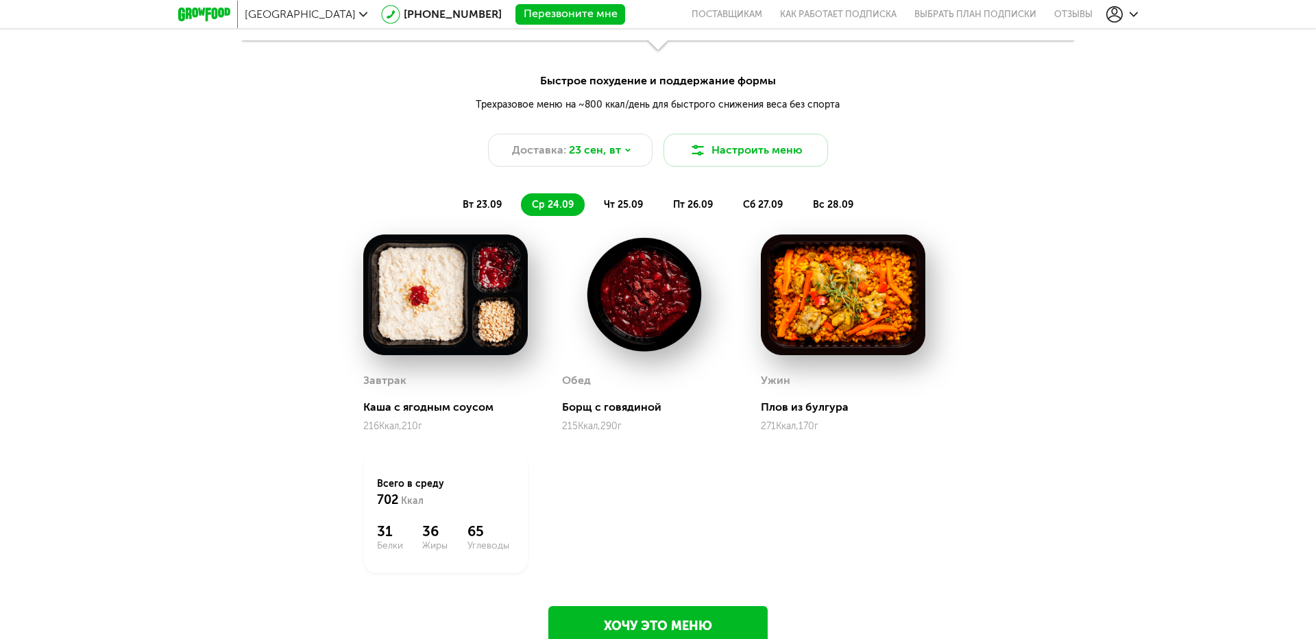
click at [623, 207] on span "чт 25.09" at bounding box center [623, 205] width 39 height 12
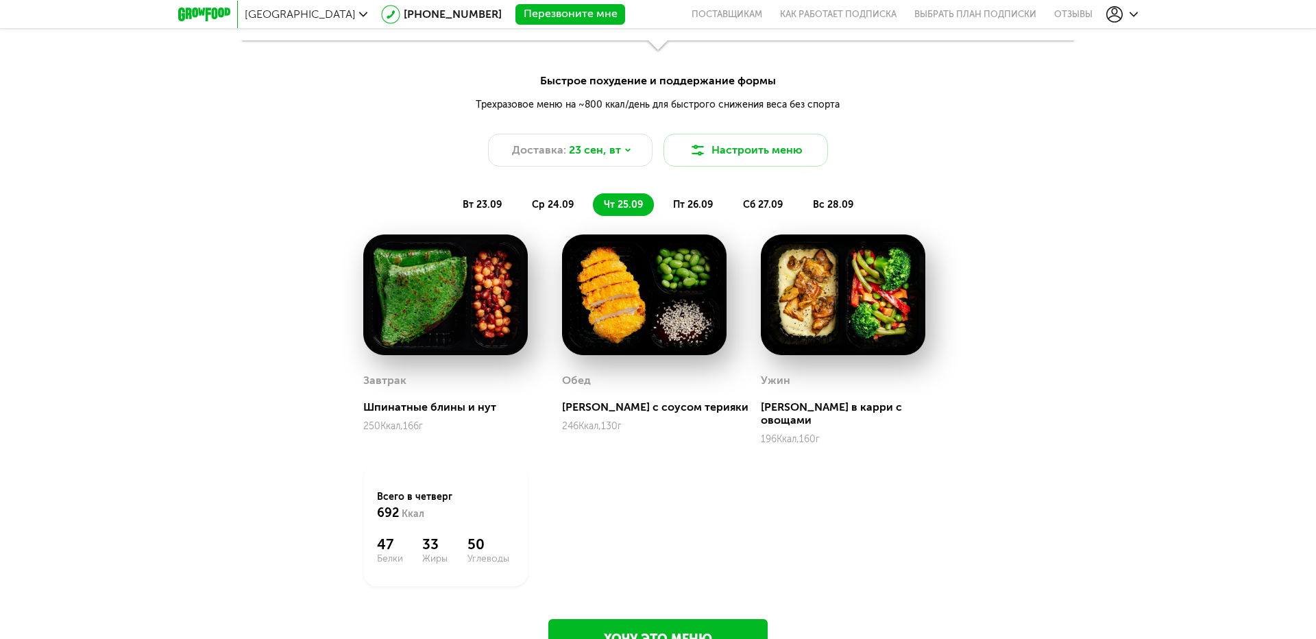
click at [694, 206] on span "пт 26.09" at bounding box center [693, 205] width 40 height 12
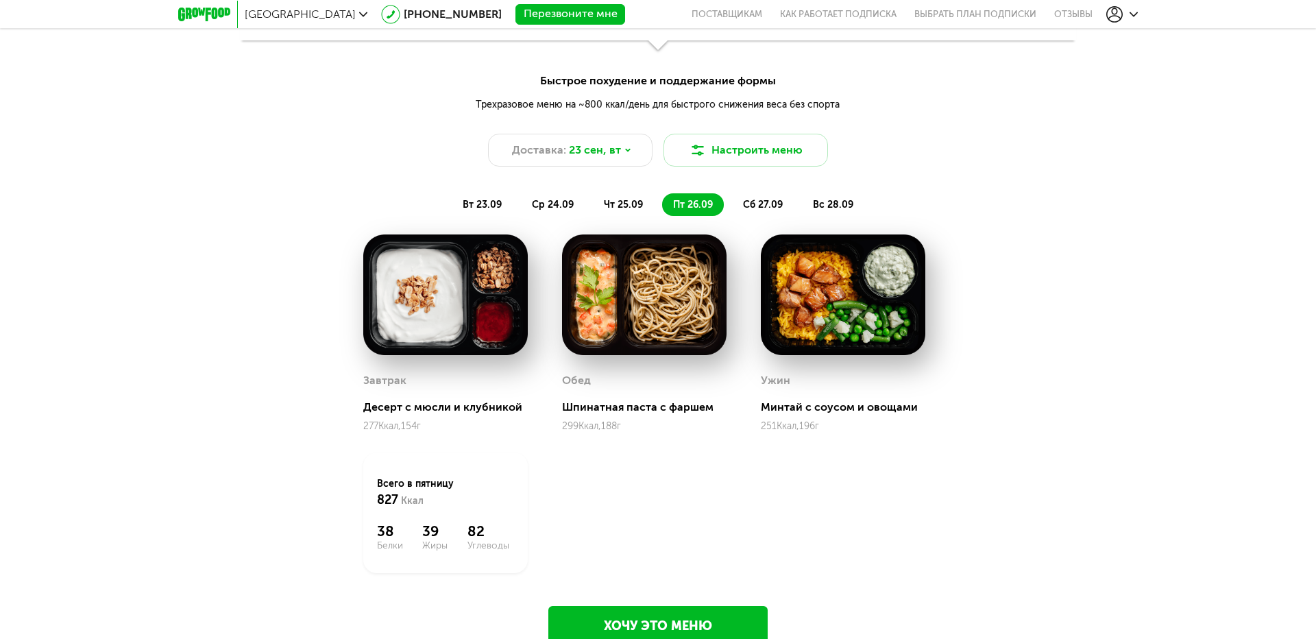
click at [751, 205] on span "сб 27.09" at bounding box center [763, 205] width 40 height 12
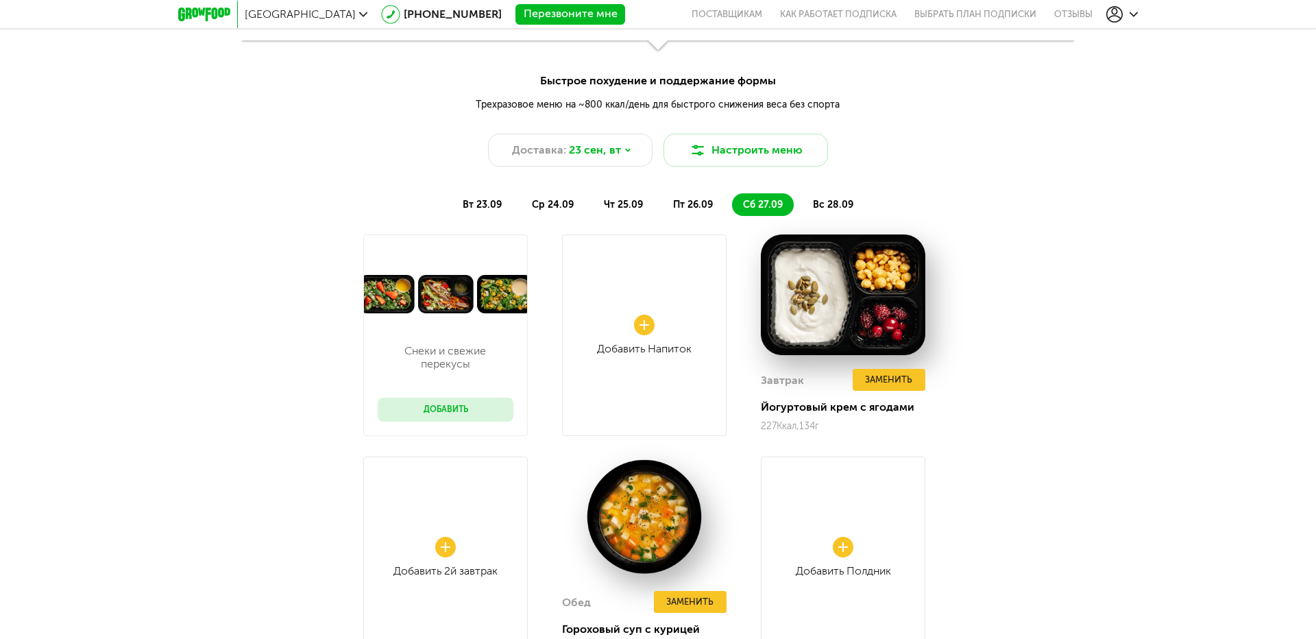
click at [836, 205] on span "вс 28.09" at bounding box center [833, 205] width 40 height 12
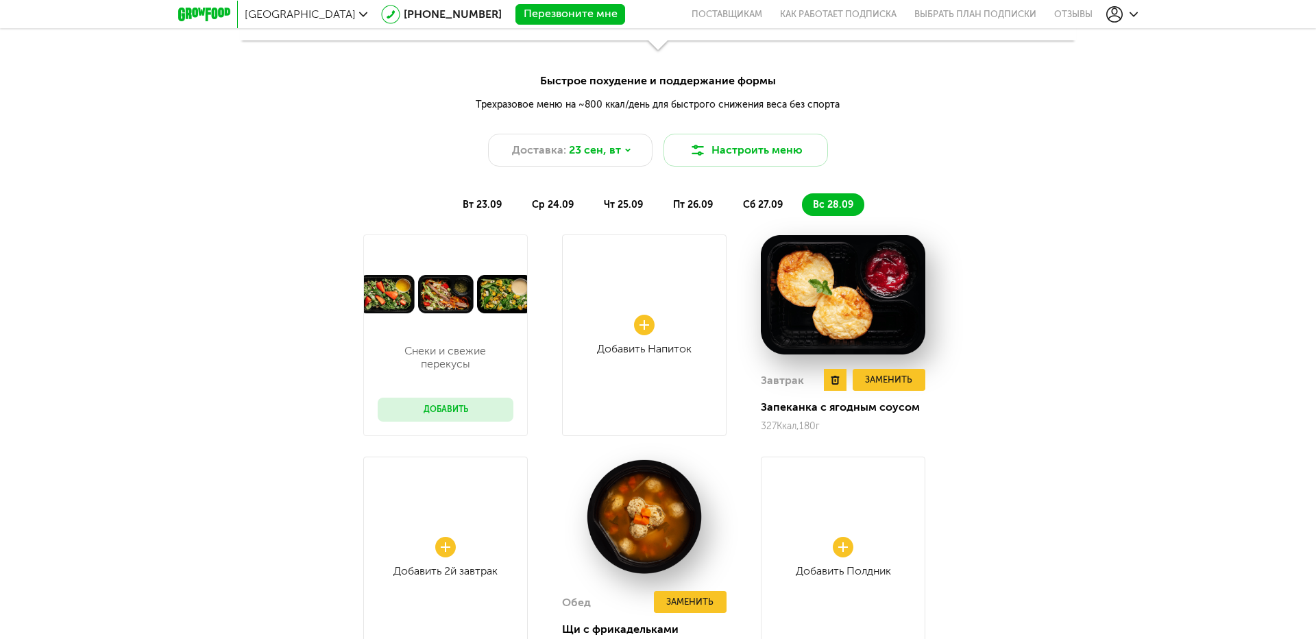
click at [792, 411] on div "Запеканка с ягодным соусом" at bounding box center [843, 406] width 165 height 13
click at [797, 311] on img at bounding box center [843, 294] width 165 height 121
click at [888, 376] on button "Заменить" at bounding box center [889, 380] width 73 height 23
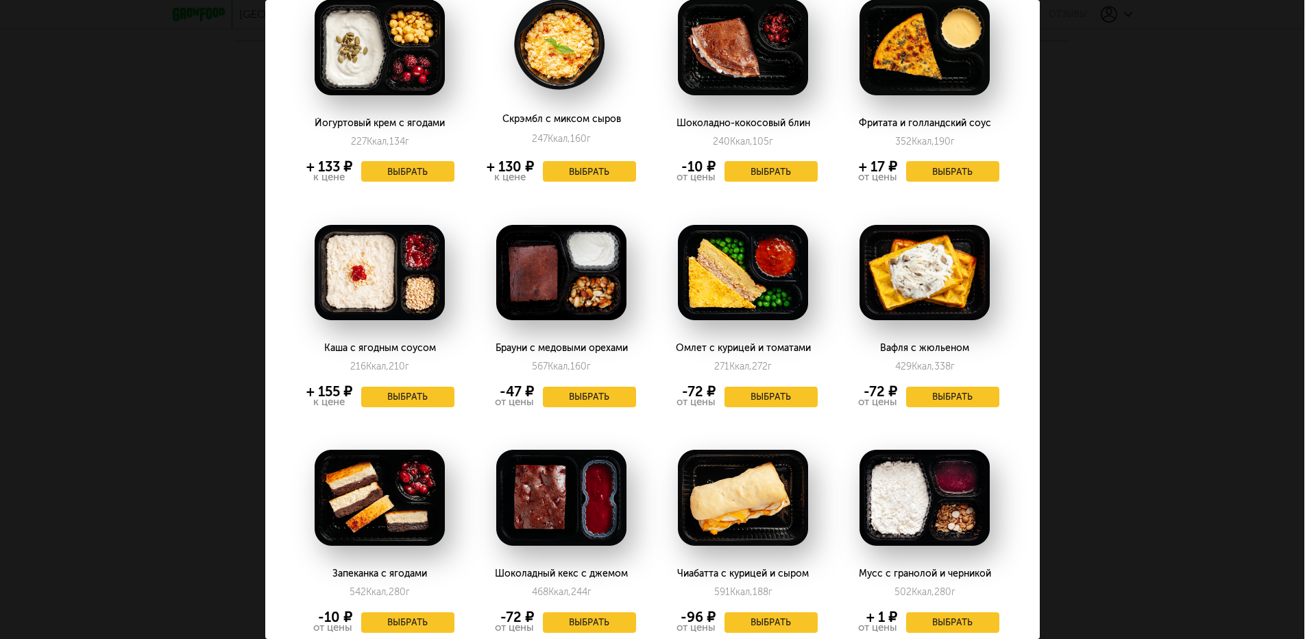
scroll to position [0, 0]
